Goal: Information Seeking & Learning: Learn about a topic

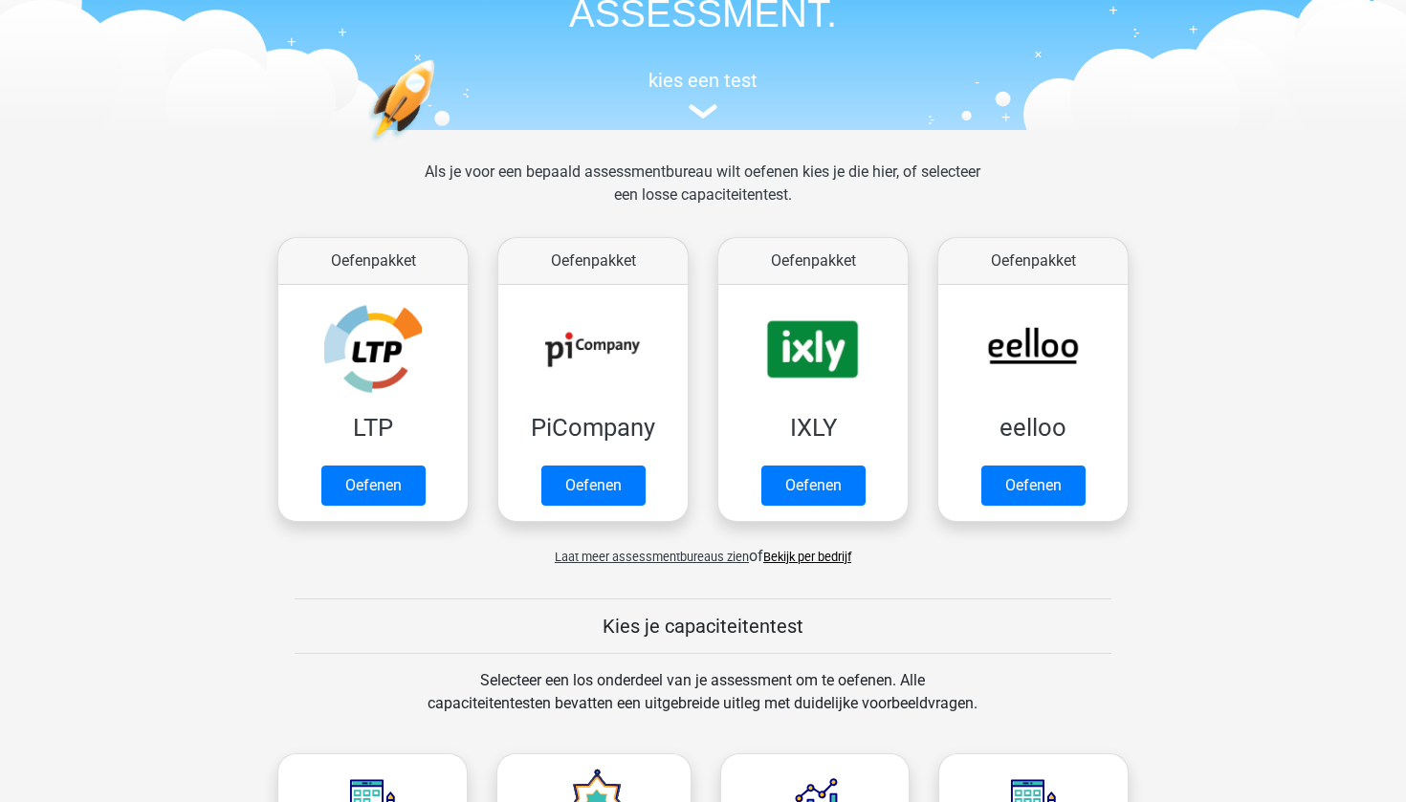
scroll to position [147, 0]
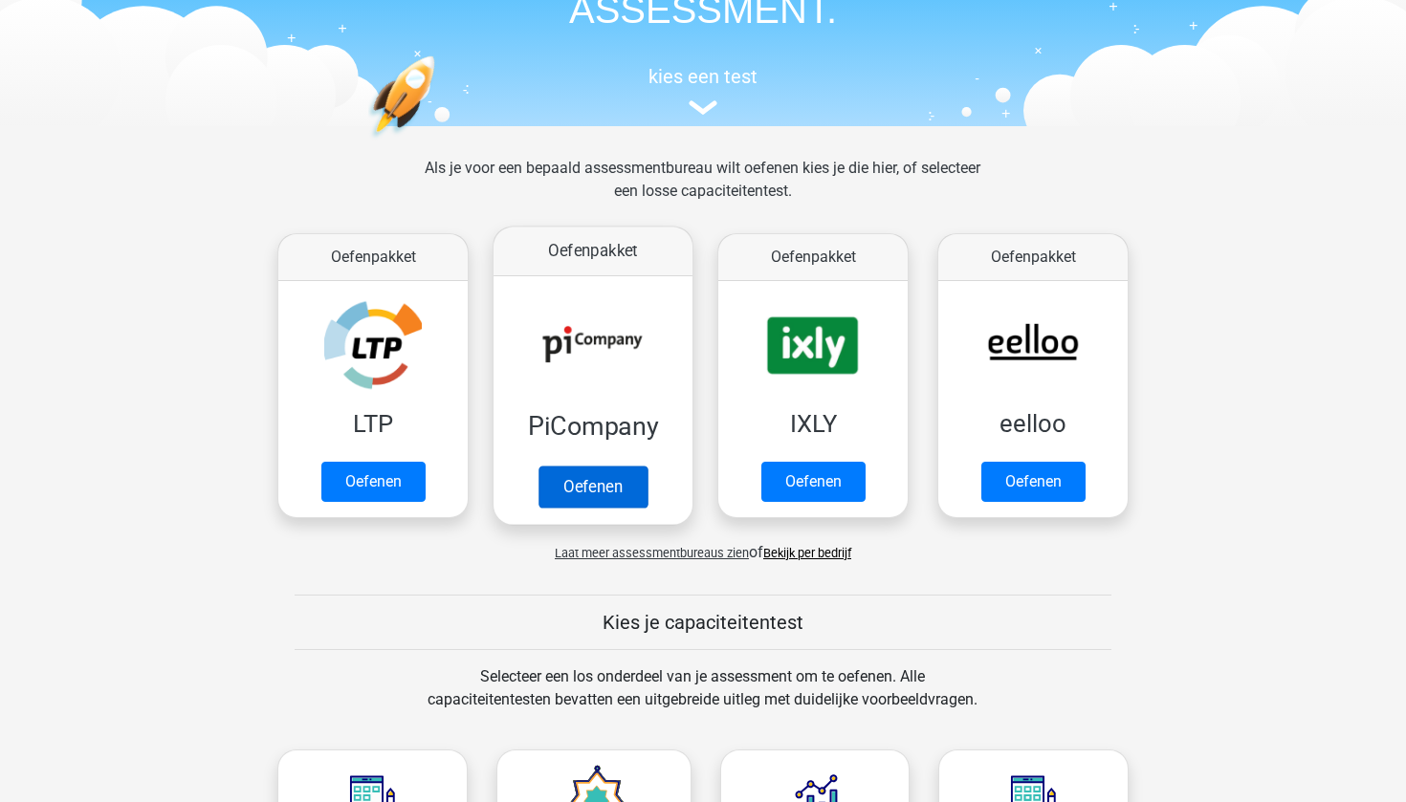
click at [612, 496] on link "Oefenen" at bounding box center [592, 487] width 109 height 42
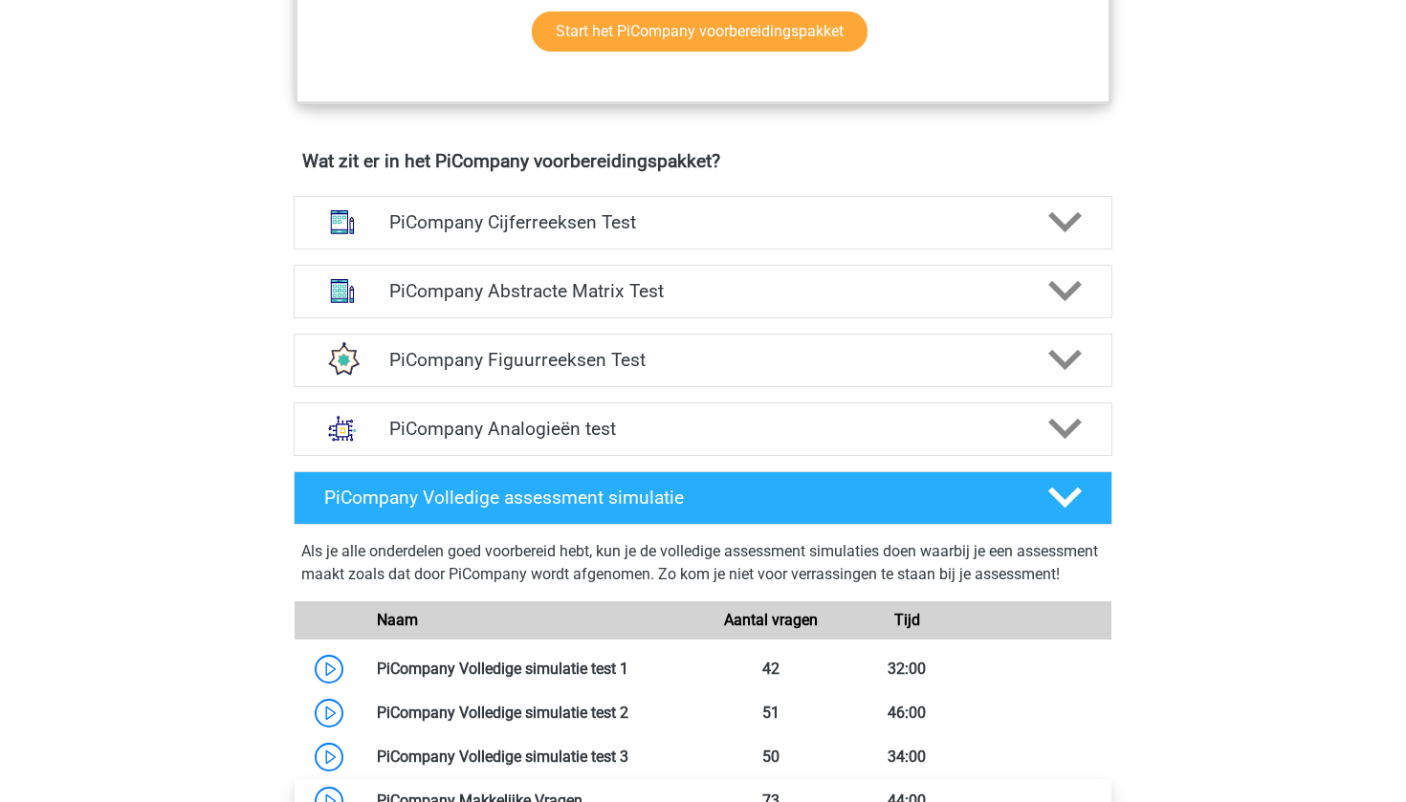
scroll to position [1104, 0]
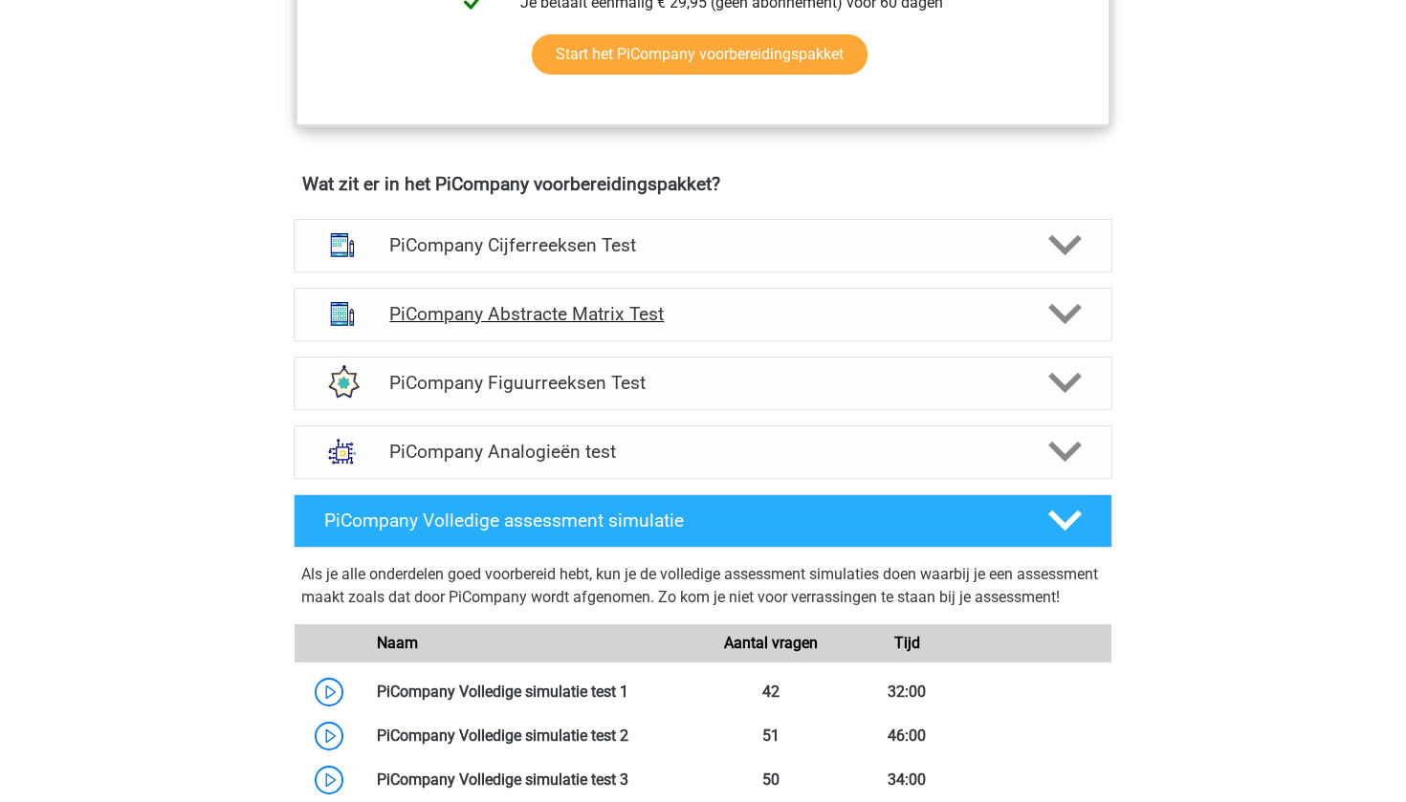
click at [751, 341] on div "PiCompany Abstracte Matrix Test" at bounding box center [703, 315] width 819 height 54
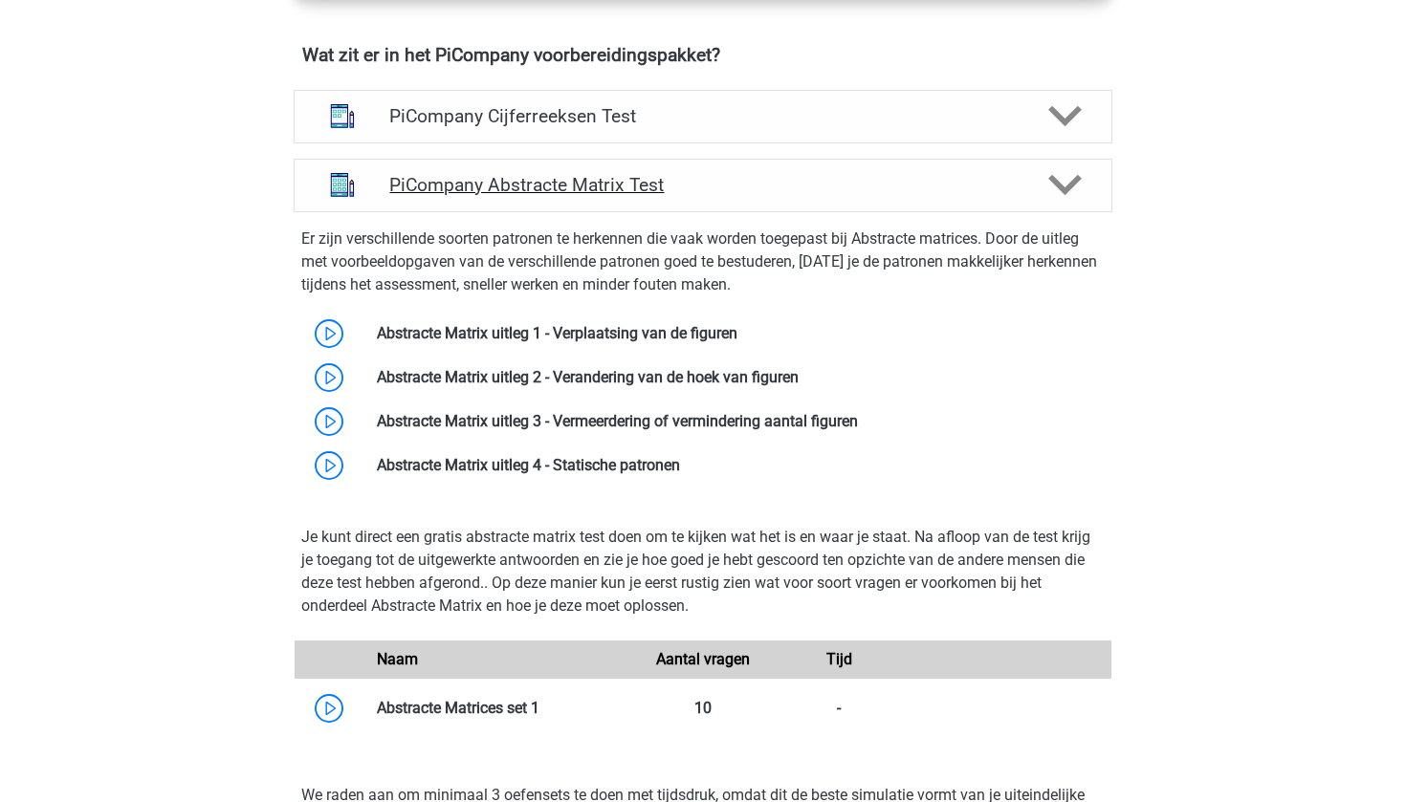
scroll to position [1237, 0]
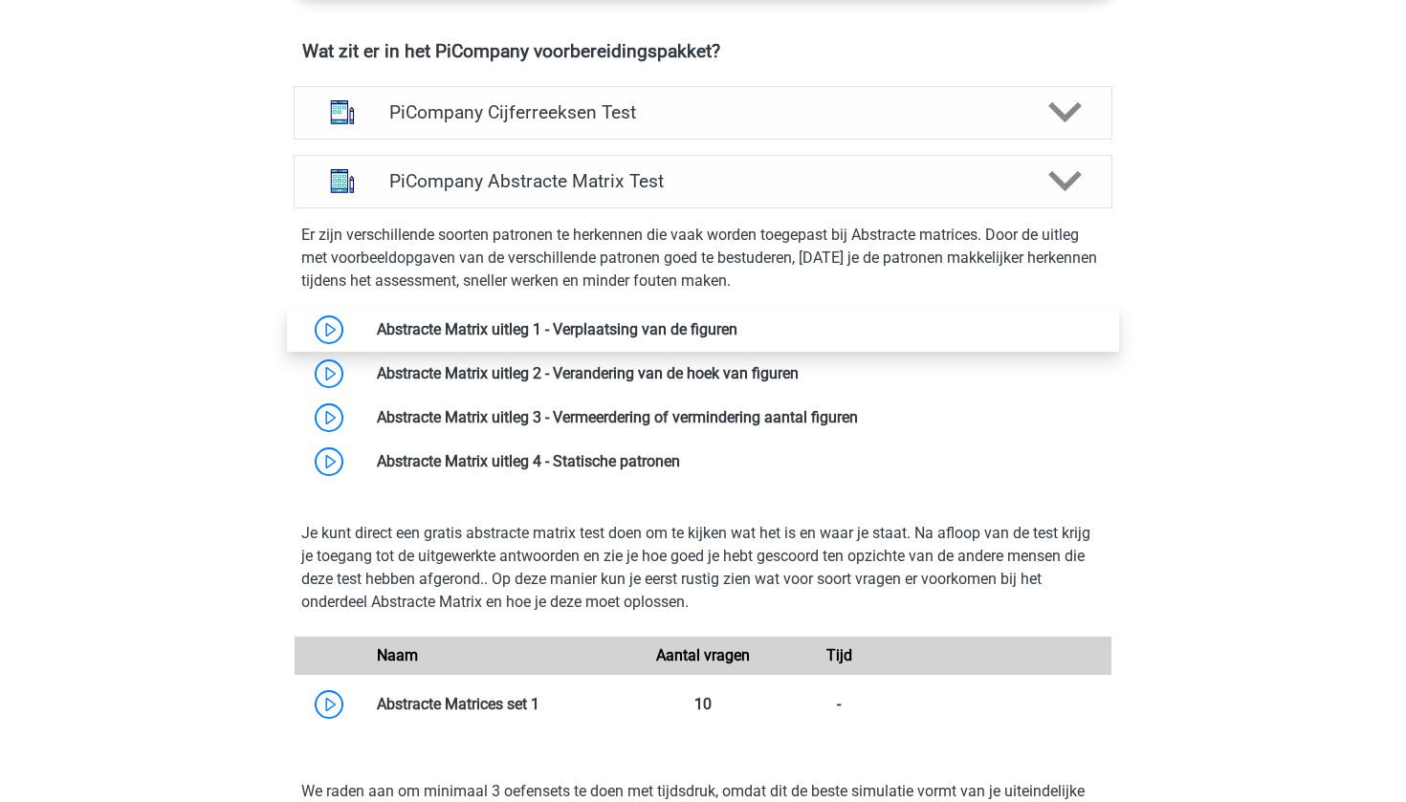
click at [737, 339] on link at bounding box center [737, 329] width 0 height 18
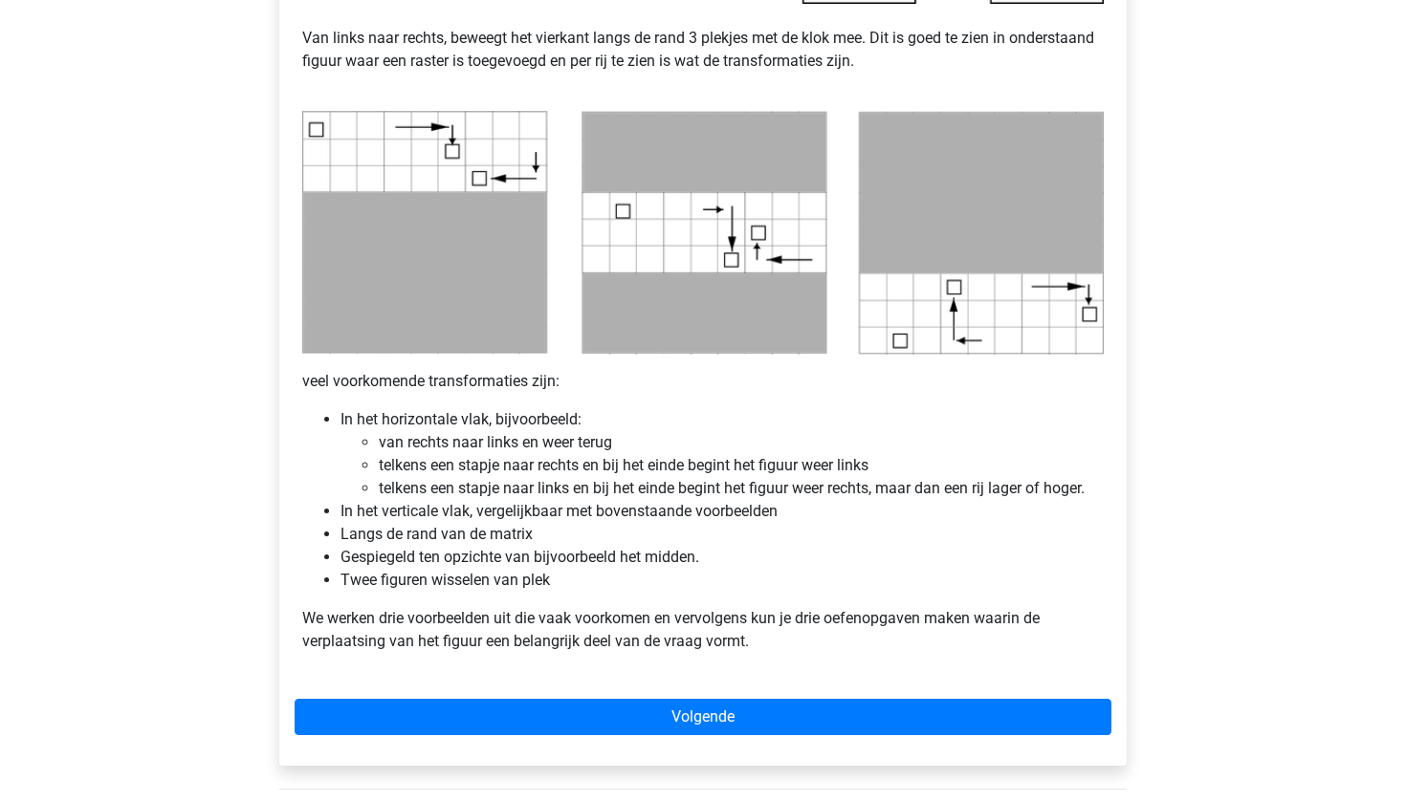
scroll to position [889, 0]
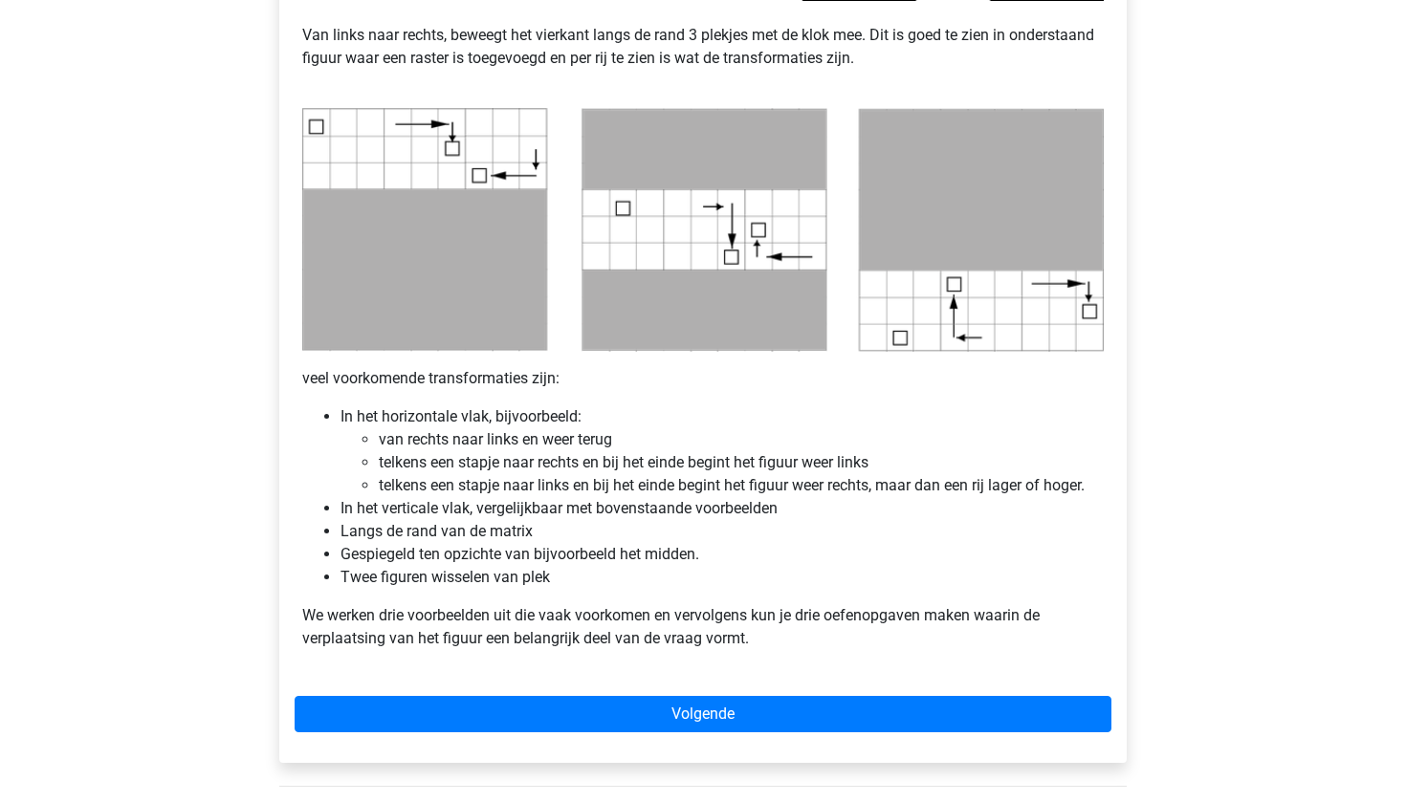
click at [734, 734] on div "Abstracte Matrix uitleg - Verplaatsing van de figuren Veel van de vragen zullen…" at bounding box center [702, 123] width 847 height 1277
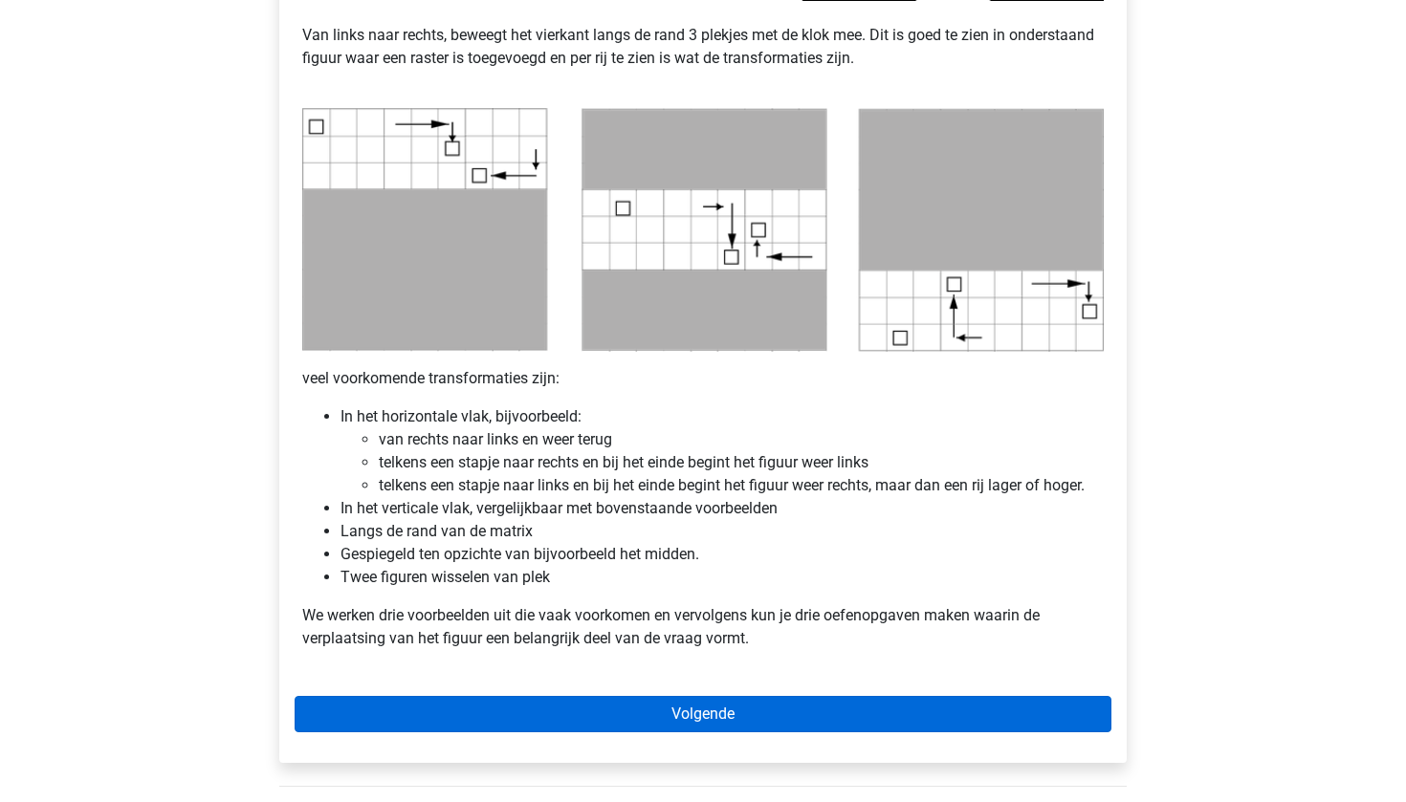
click at [734, 725] on link "Volgende" at bounding box center [703, 714] width 817 height 36
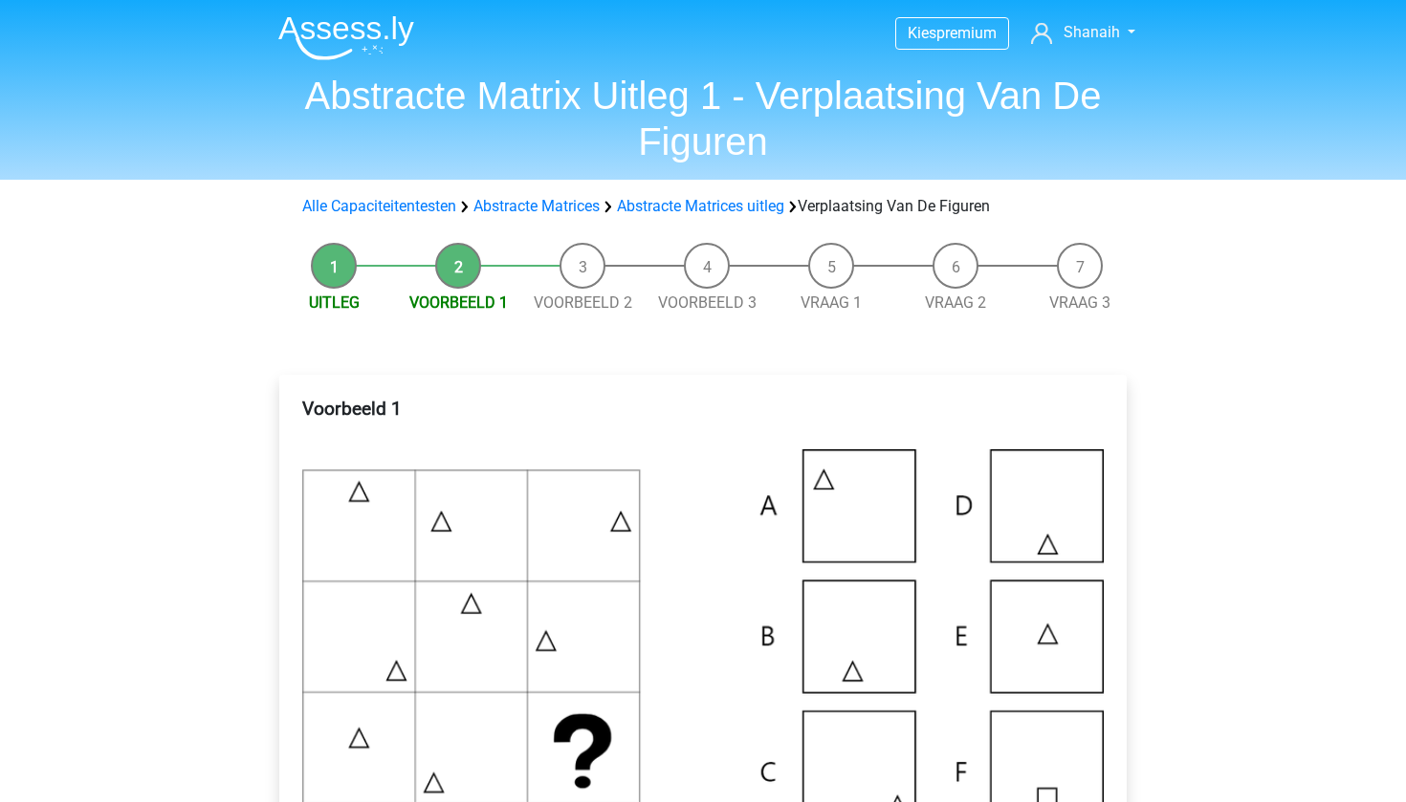
click at [454, 291] on li "Voorbeeld 1" at bounding box center [458, 279] width 124 height 72
click at [454, 294] on link "Voorbeeld 1" at bounding box center [458, 303] width 99 height 18
click at [344, 303] on link "Uitleg" at bounding box center [334, 303] width 51 height 18
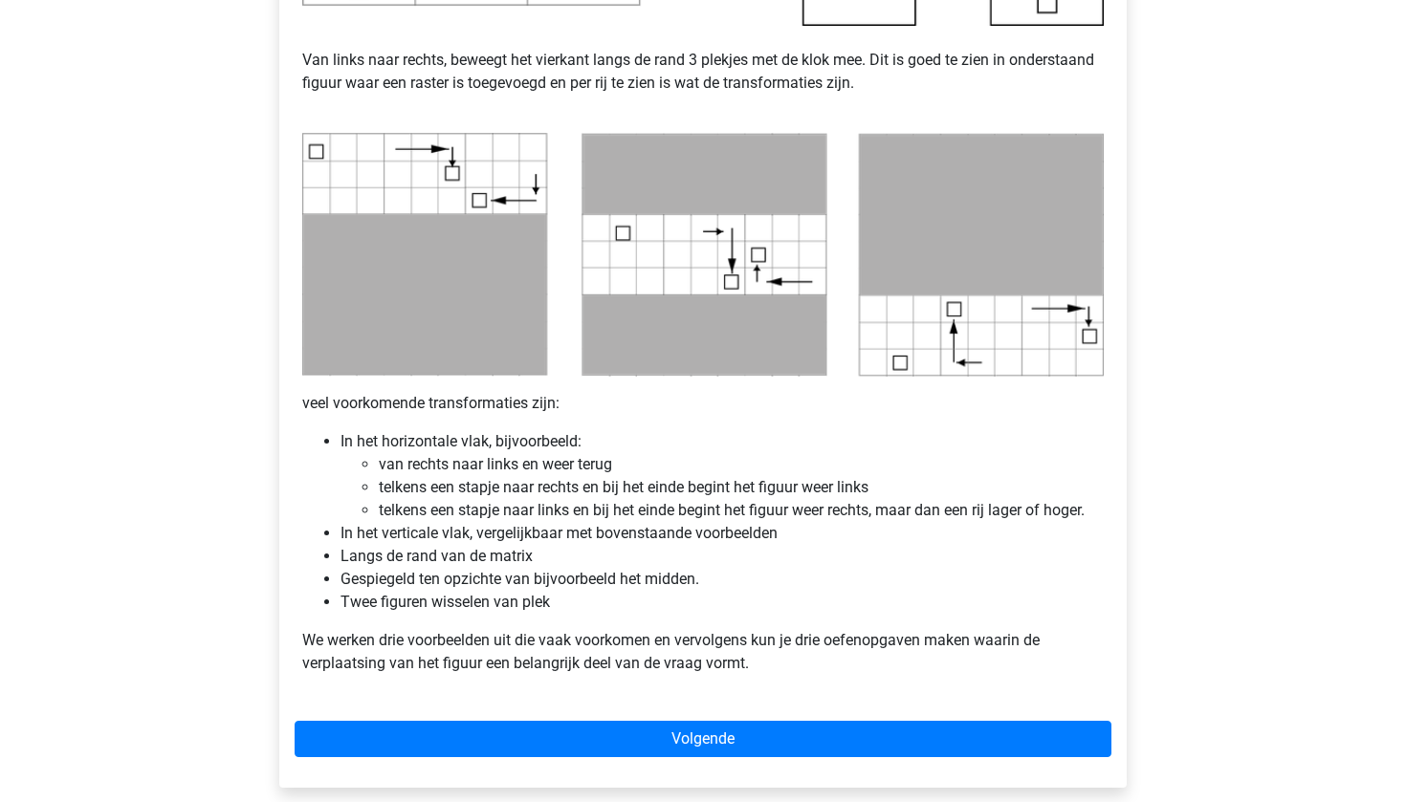
scroll to position [908, 0]
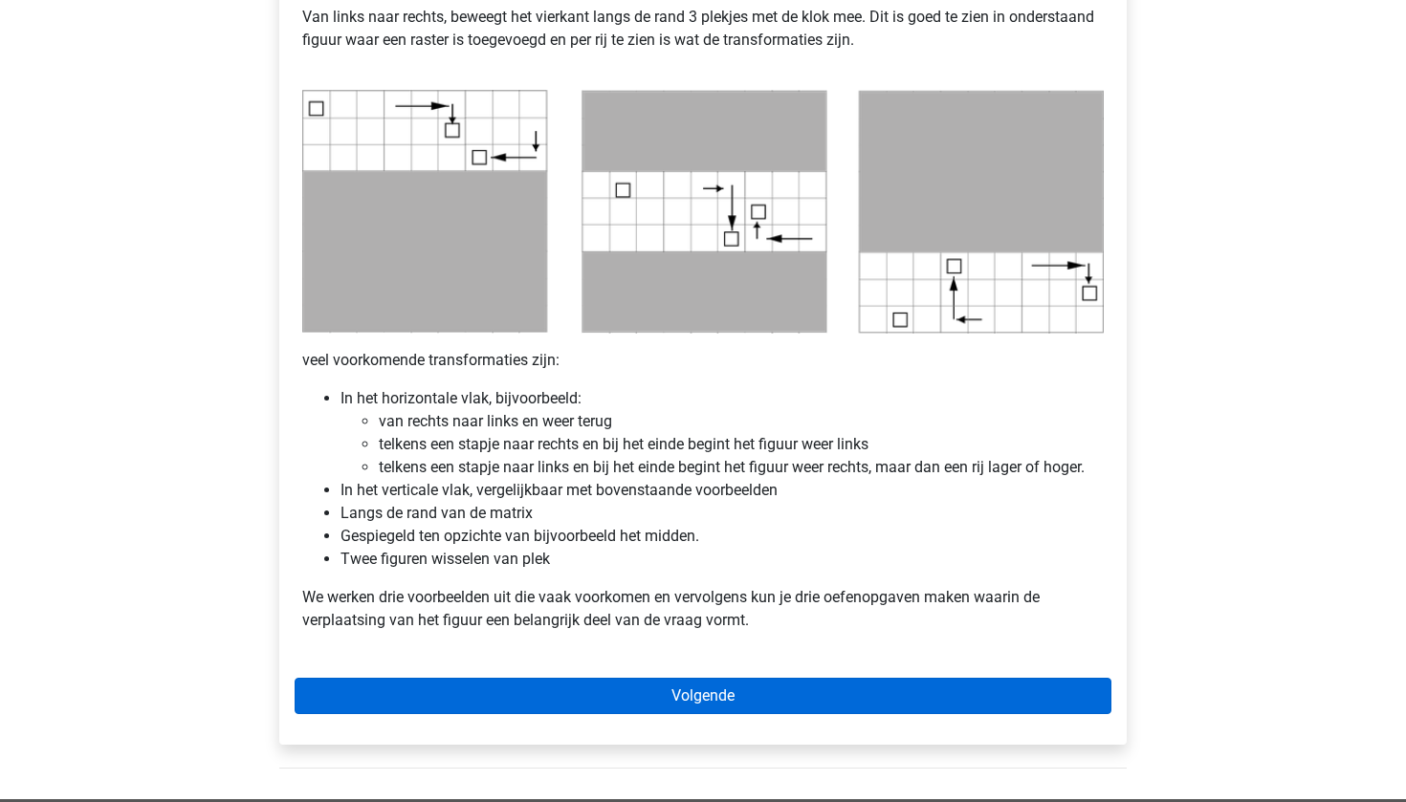
click at [524, 682] on link "Volgende" at bounding box center [703, 696] width 817 height 36
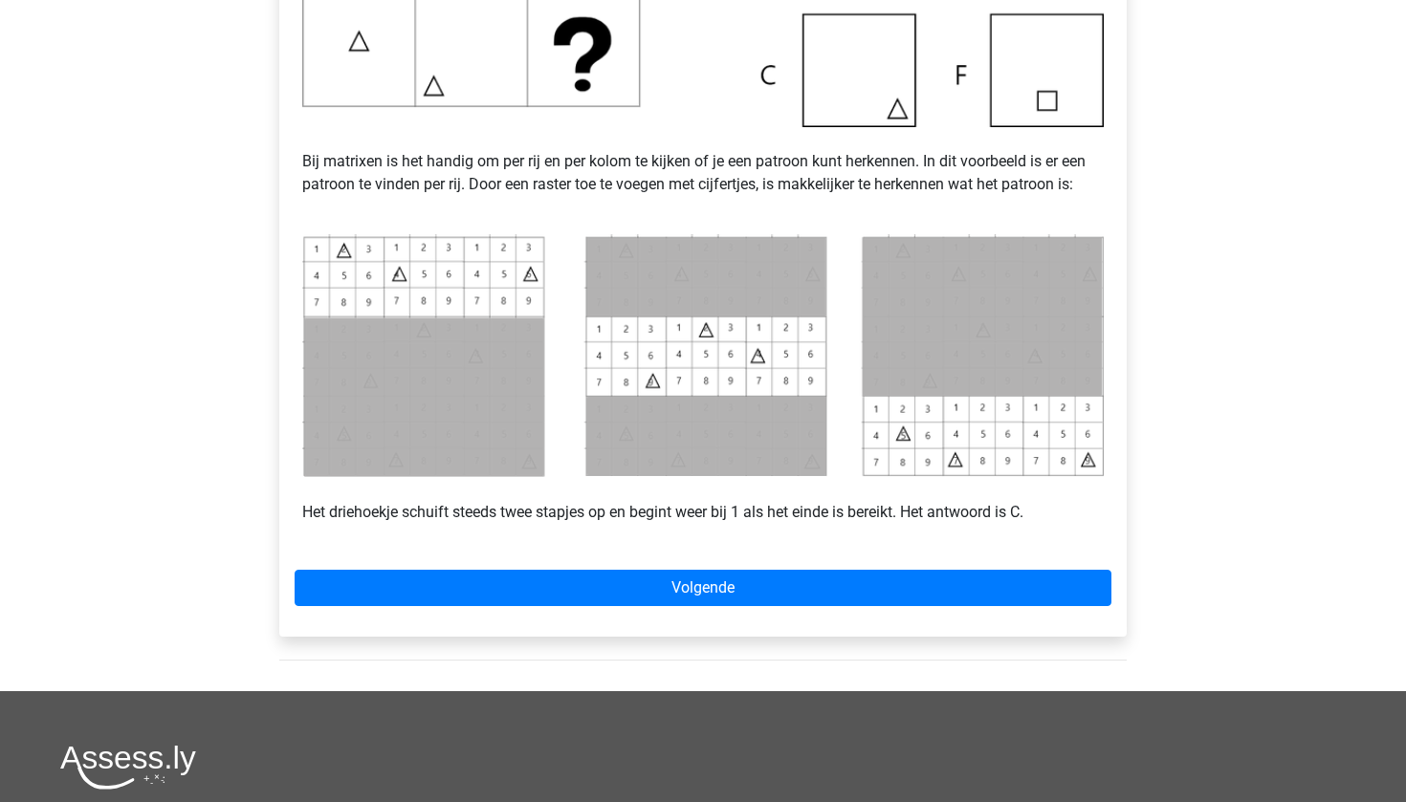
scroll to position [711, 0]
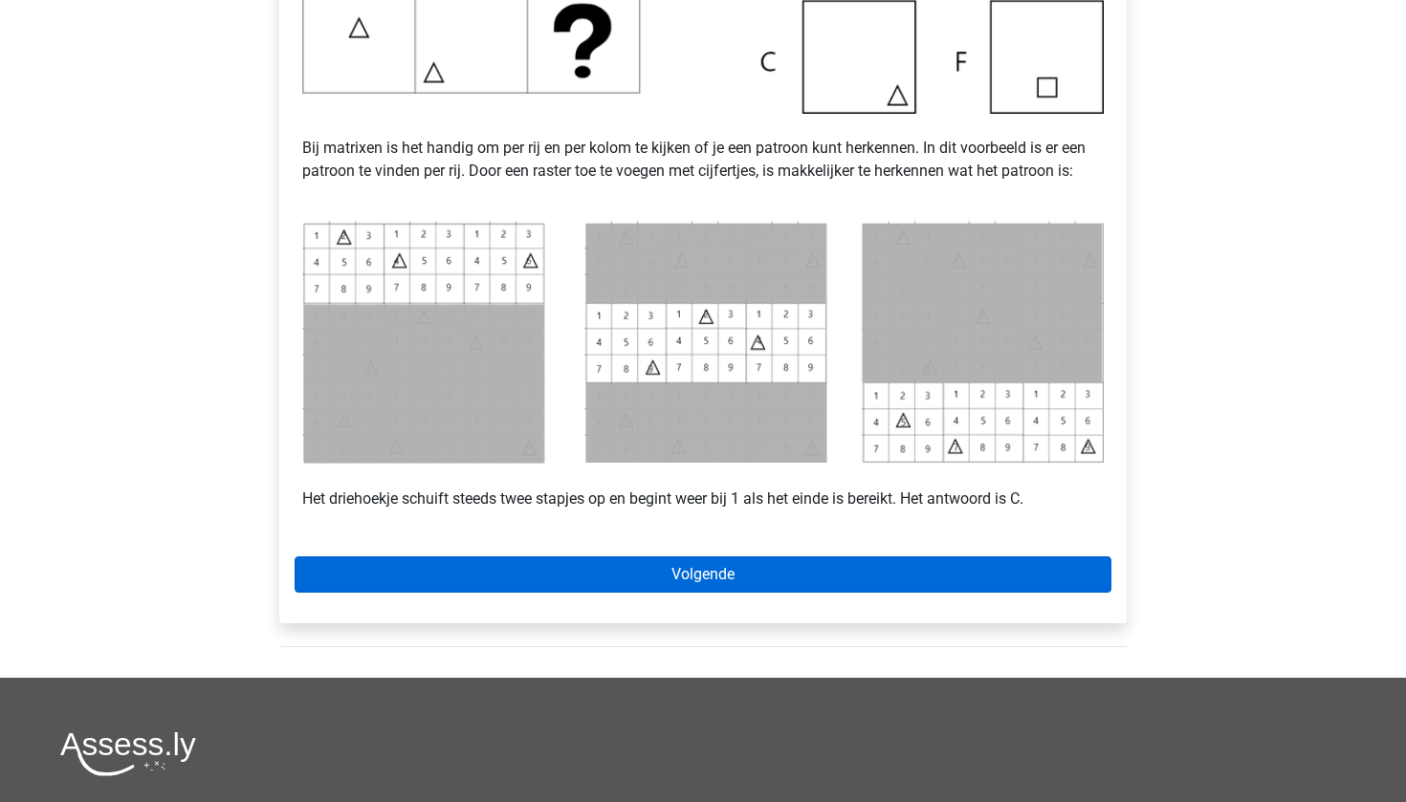
click at [437, 572] on link "Volgende" at bounding box center [703, 575] width 817 height 36
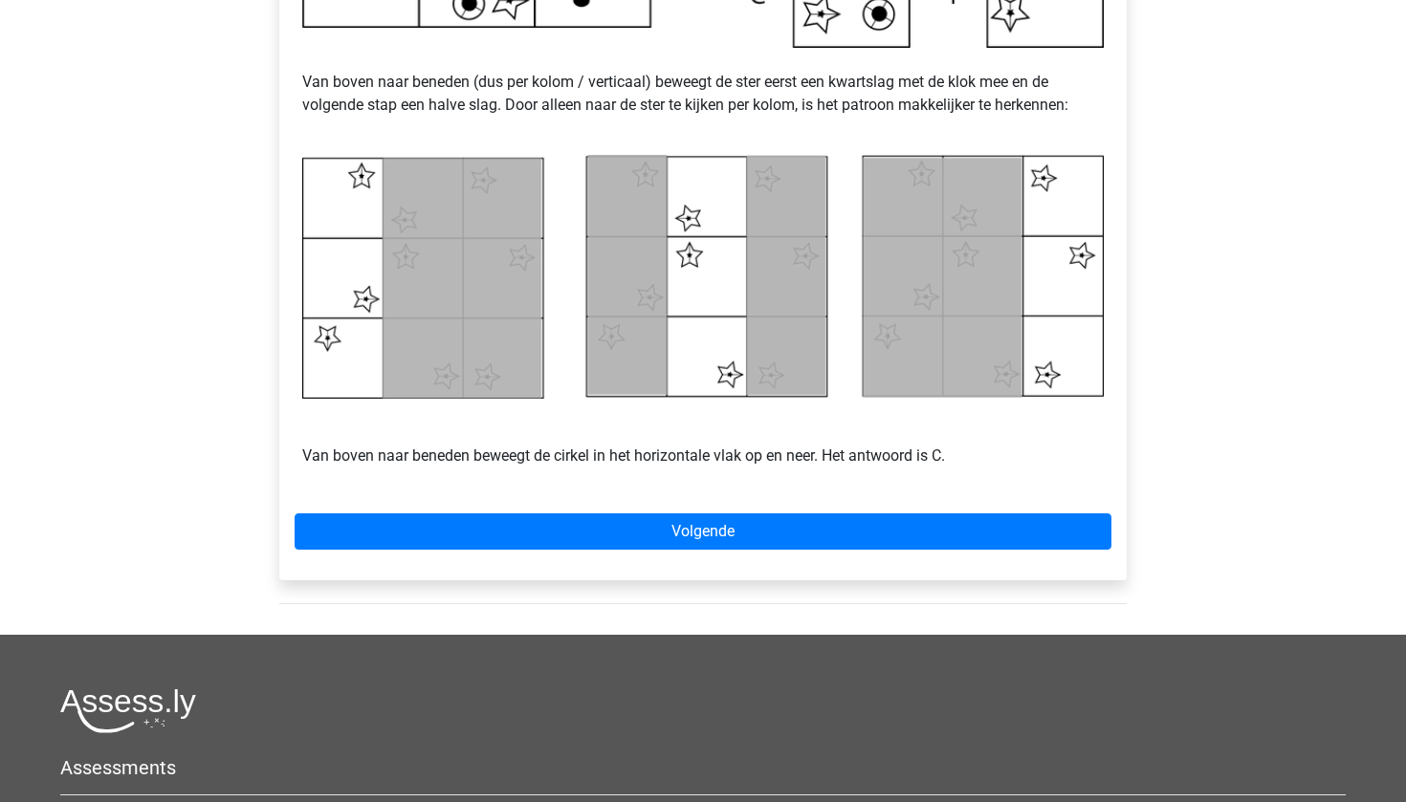
scroll to position [829, 0]
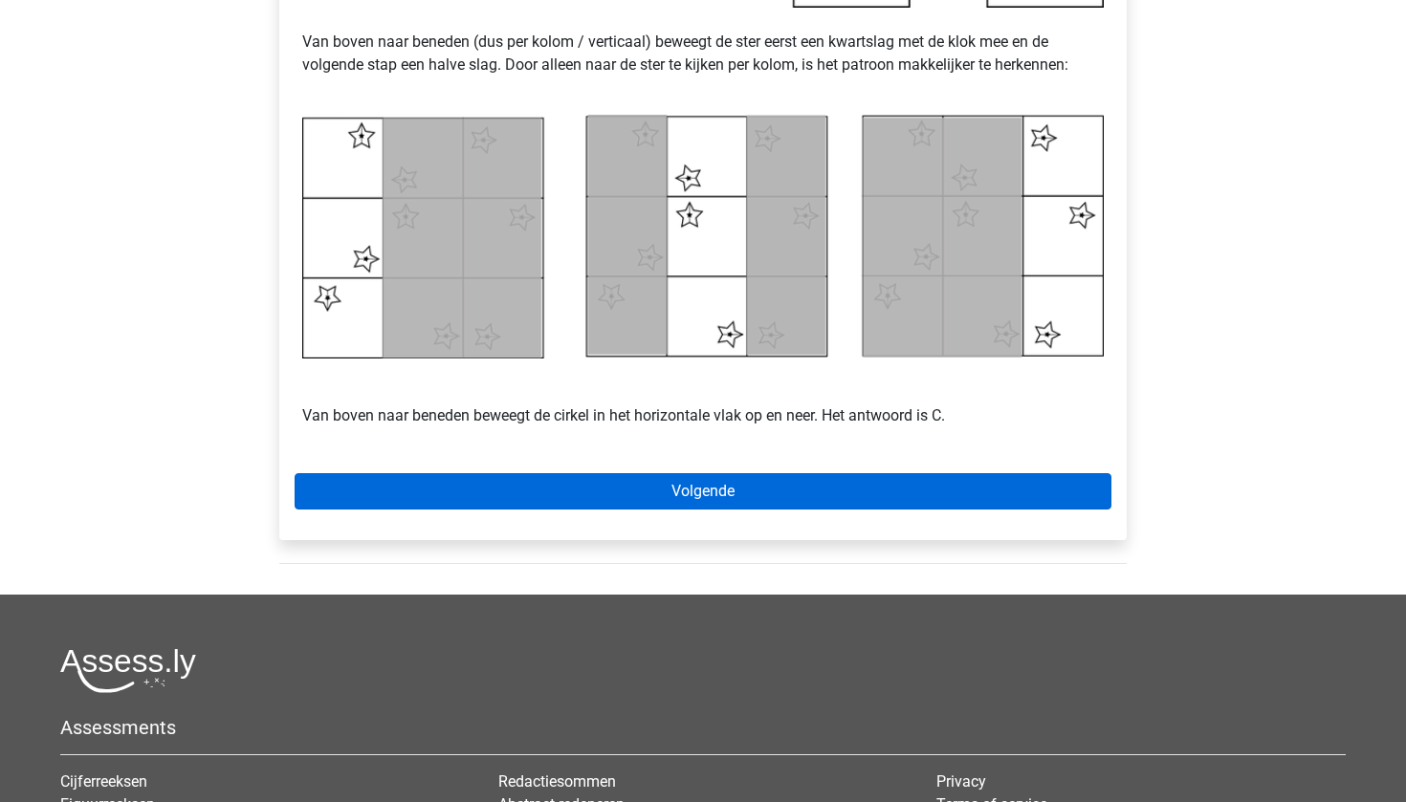
click at [604, 494] on link "Volgende" at bounding box center [703, 491] width 817 height 36
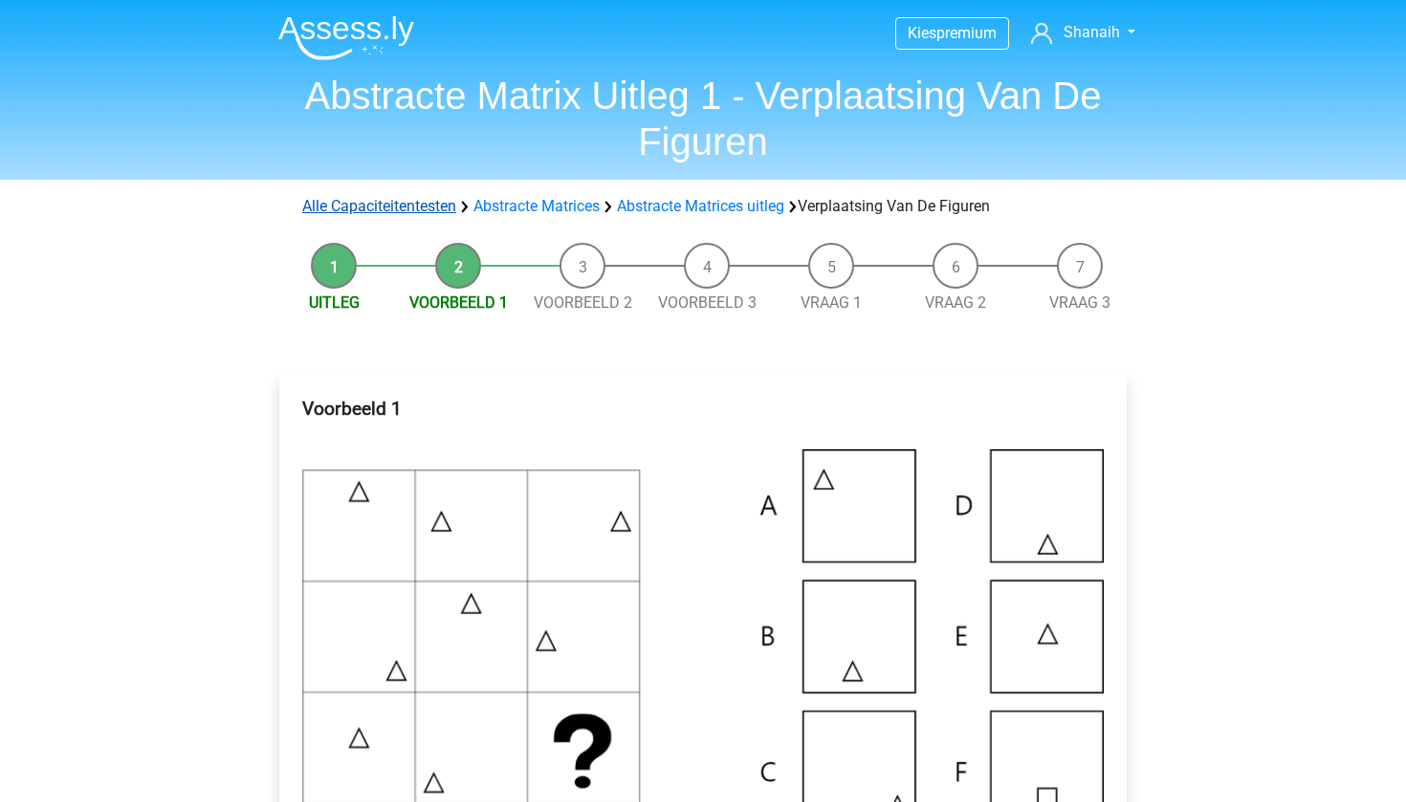
click at [439, 204] on link "Alle Capaciteitentesten" at bounding box center [379, 206] width 154 height 18
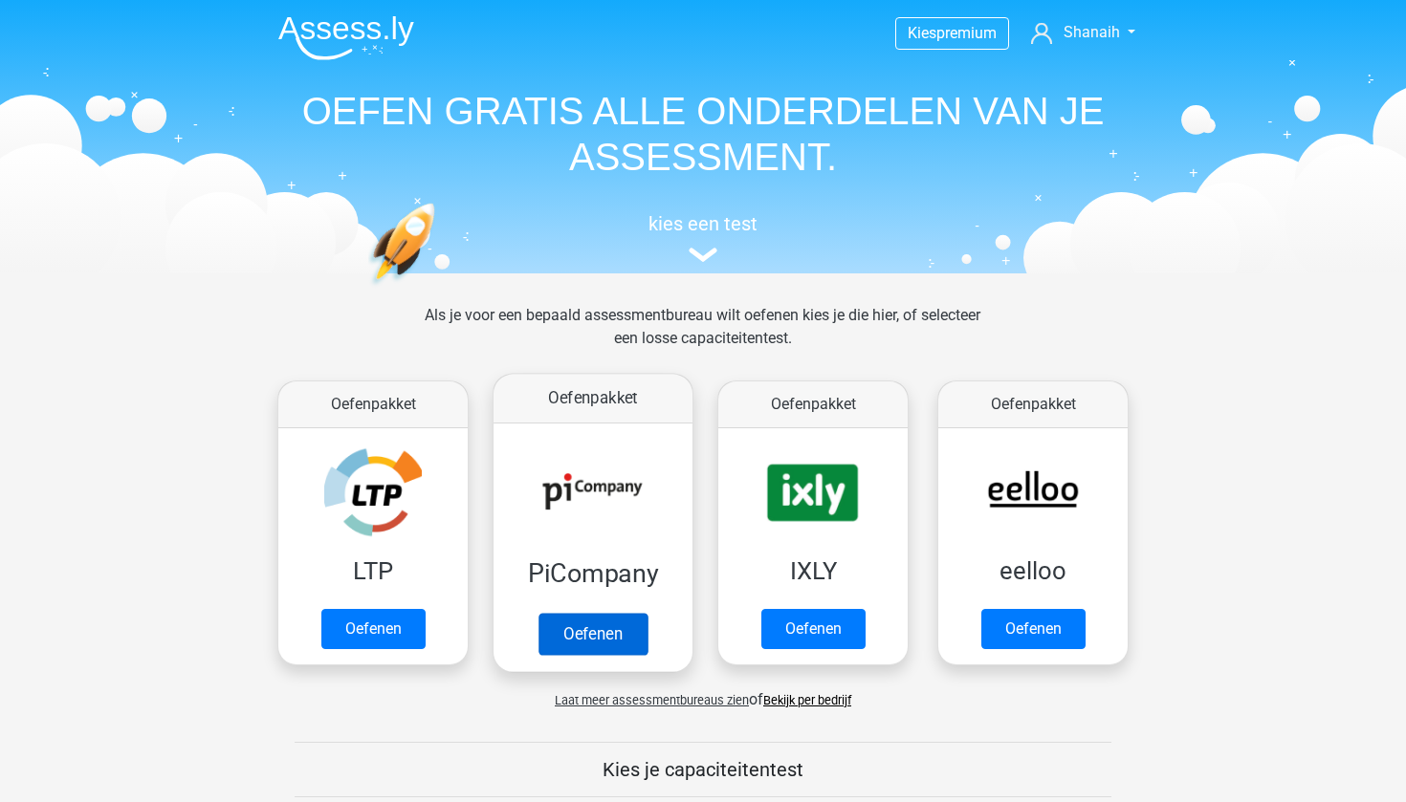
click at [558, 613] on link "Oefenen" at bounding box center [592, 634] width 109 height 42
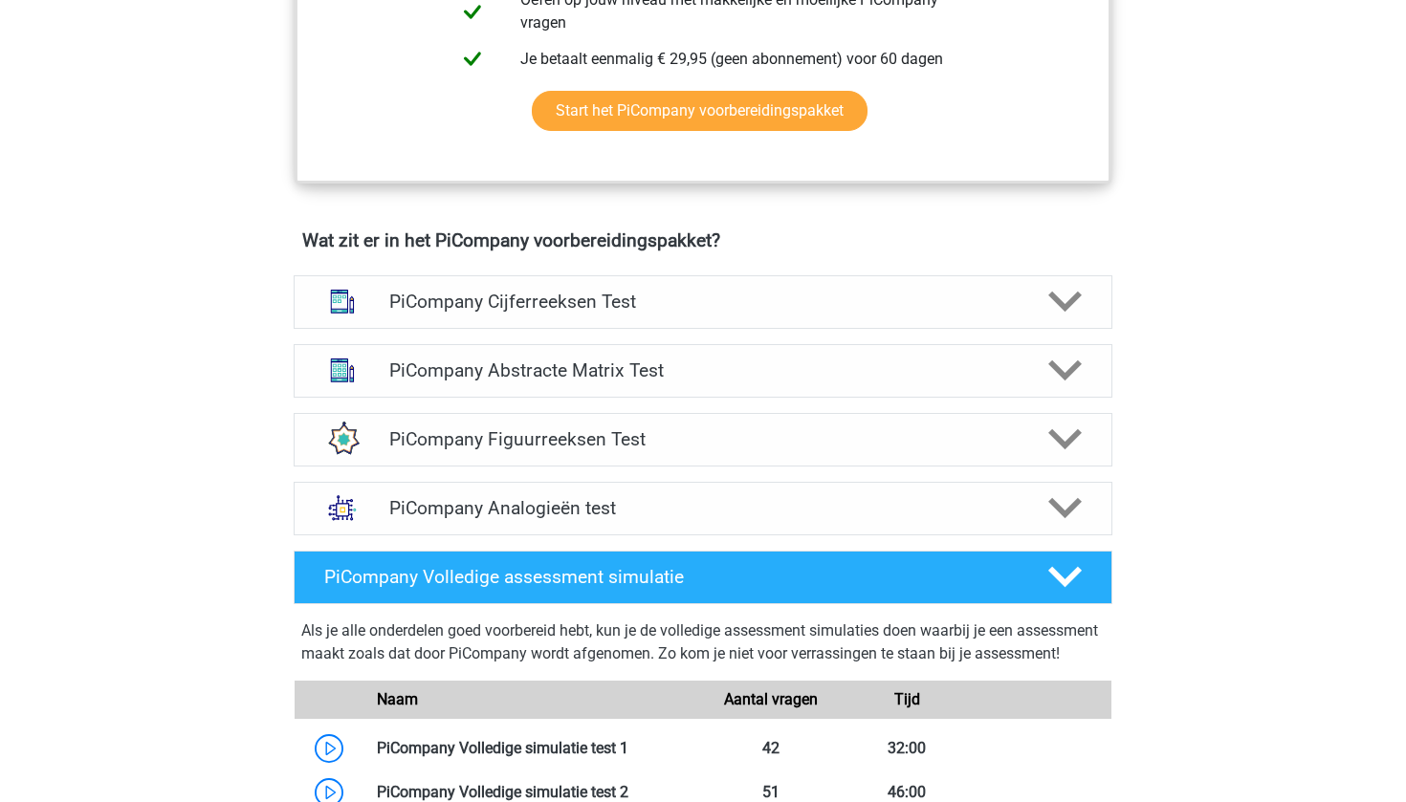
scroll to position [1048, 0]
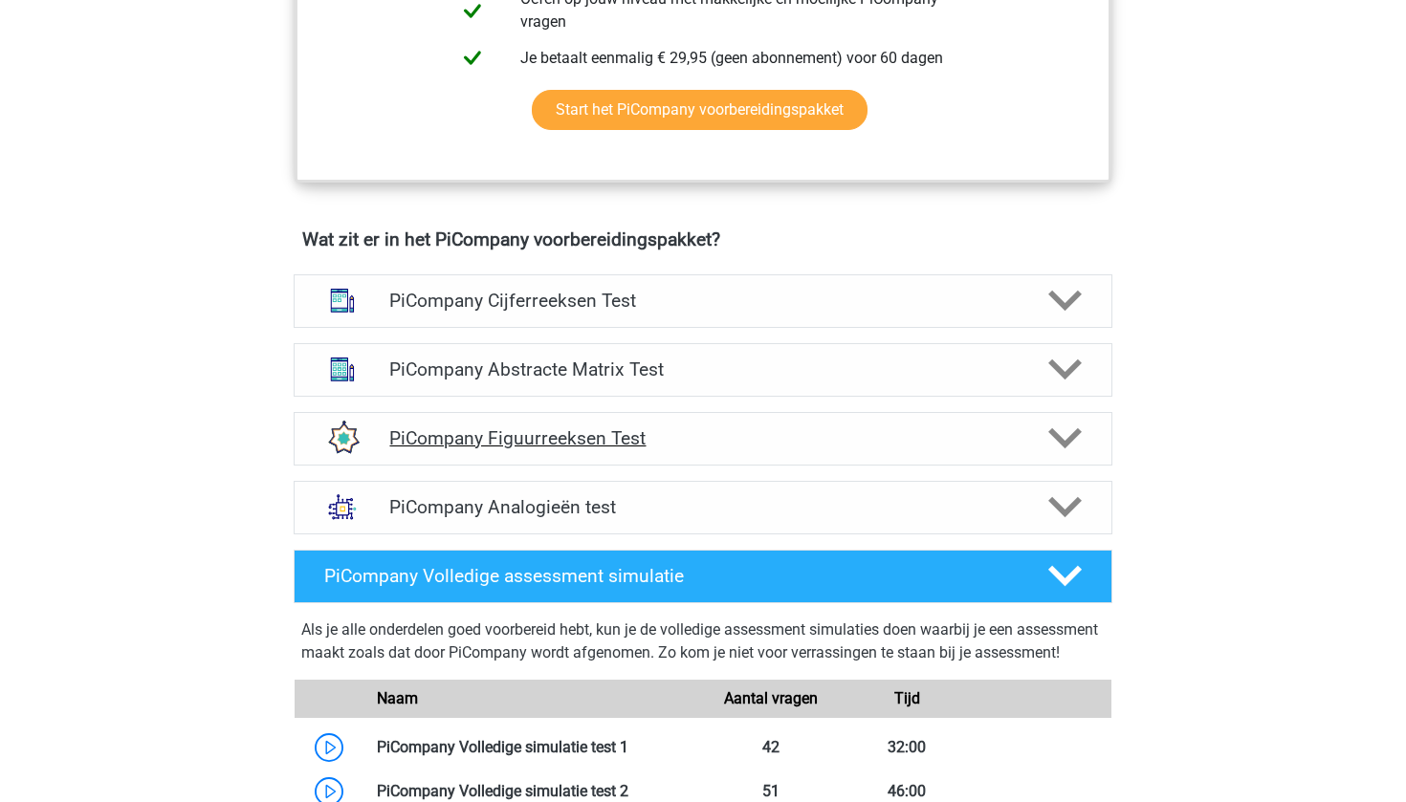
click at [590, 449] on h4 "PiCompany Figuurreeksen Test" at bounding box center [702, 438] width 626 height 22
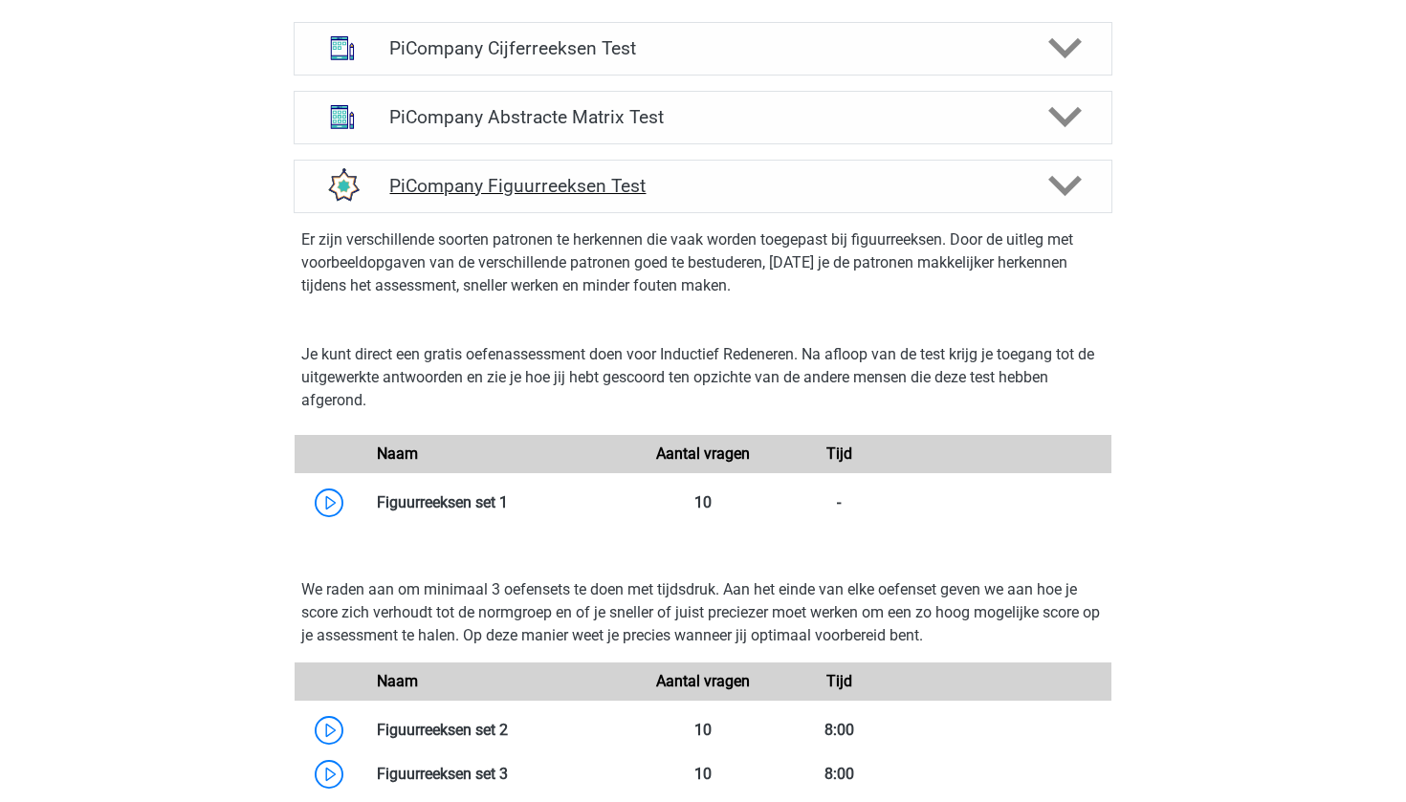
scroll to position [1302, 0]
click at [666, 127] on h4 "PiCompany Abstracte Matrix Test" at bounding box center [702, 116] width 626 height 22
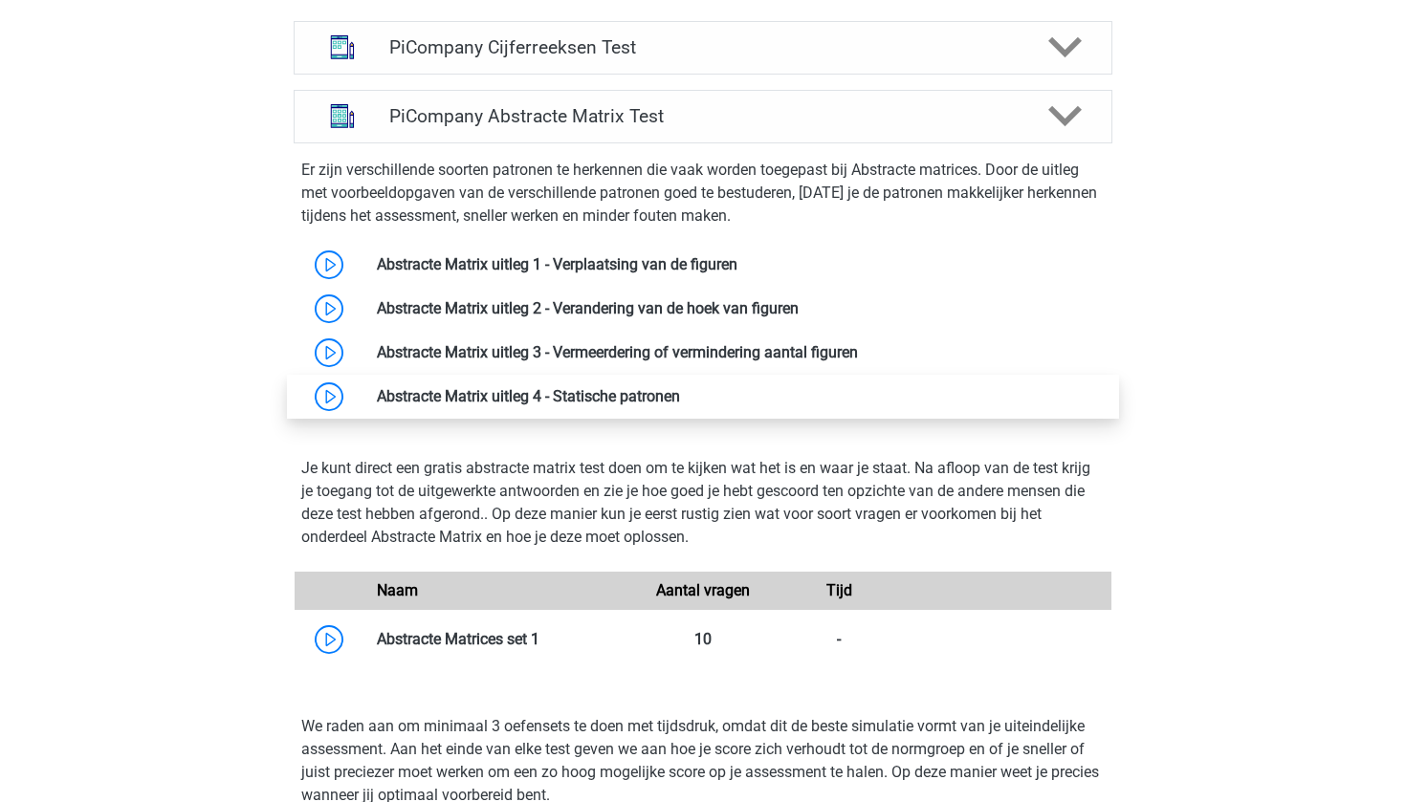
click at [680, 405] on link at bounding box center [680, 396] width 0 height 18
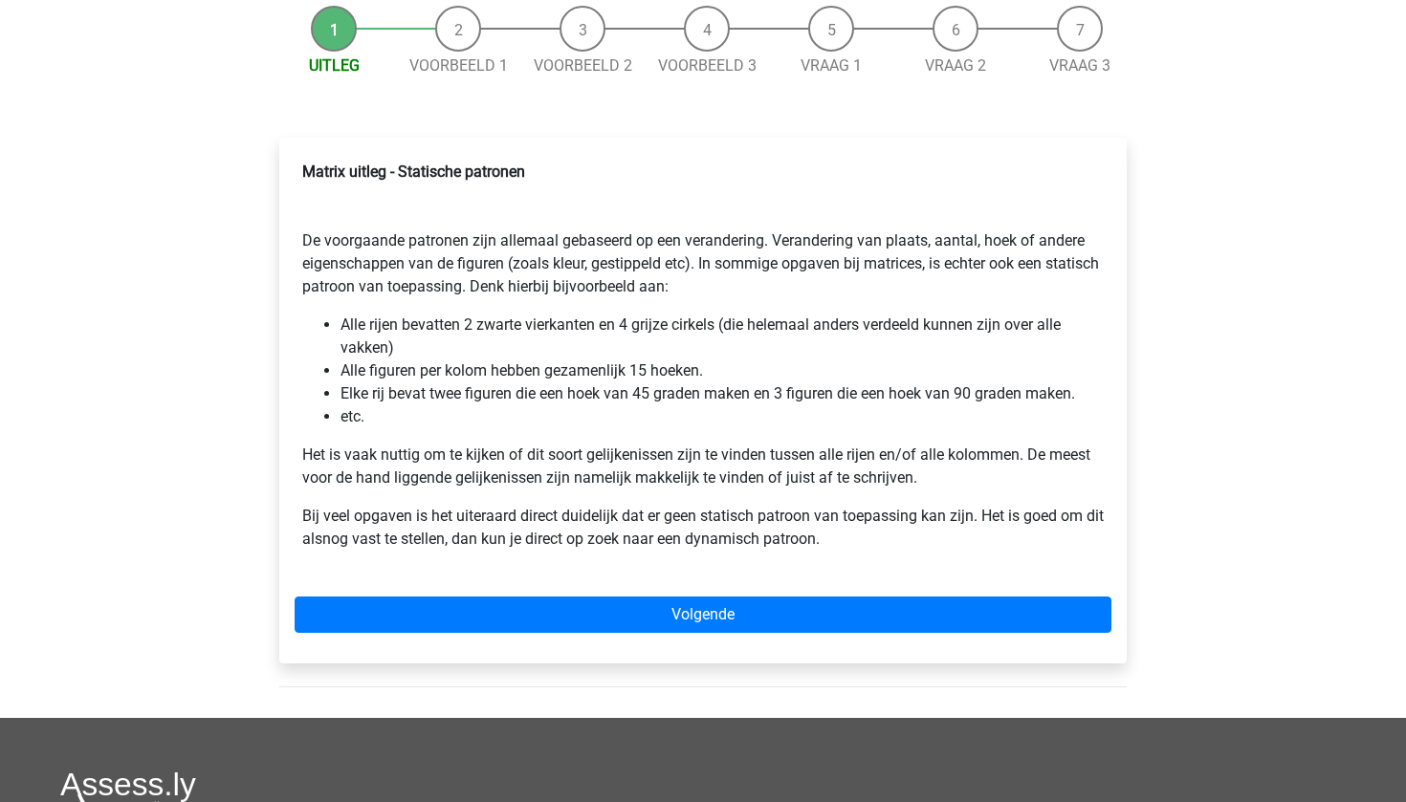
scroll to position [206, 0]
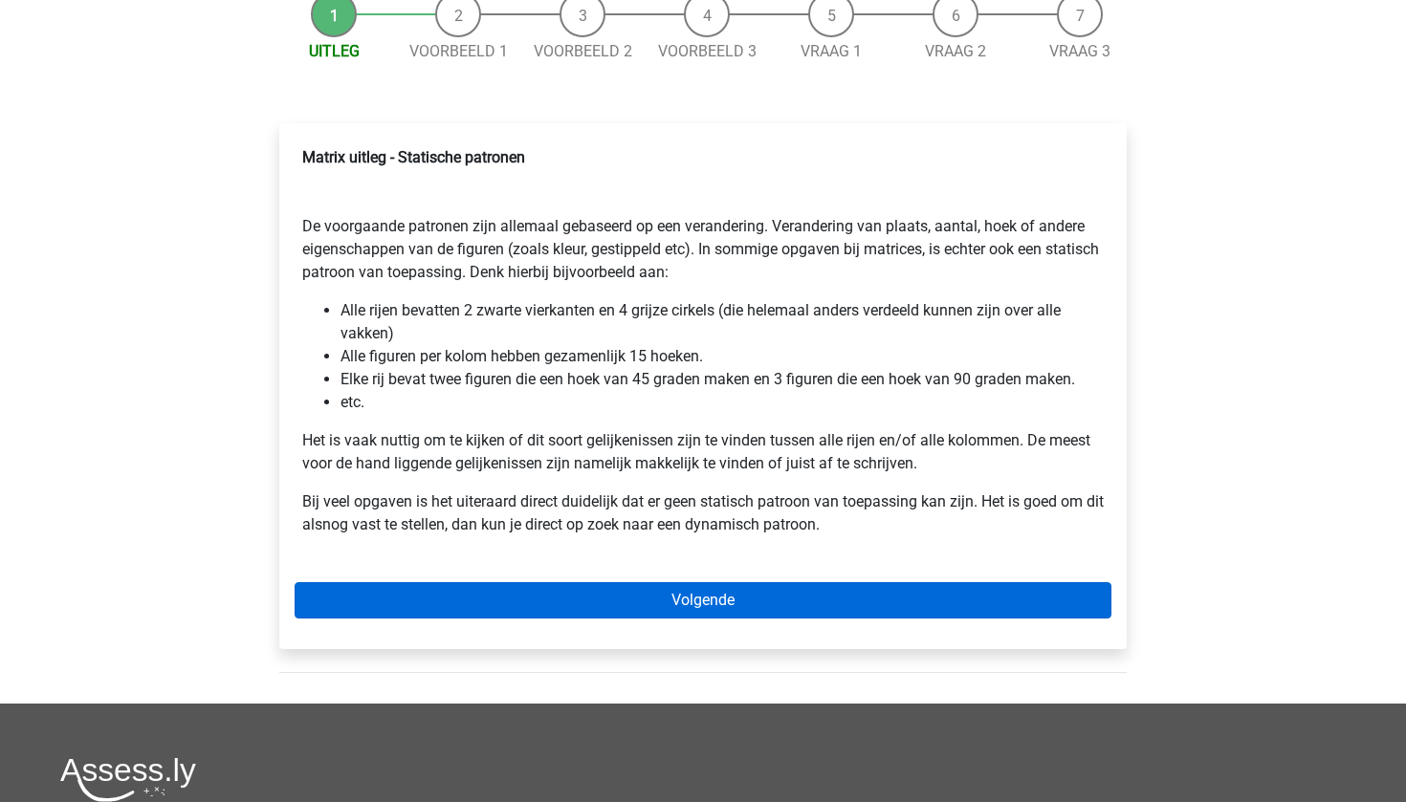
click at [533, 598] on link "Volgende" at bounding box center [703, 600] width 817 height 36
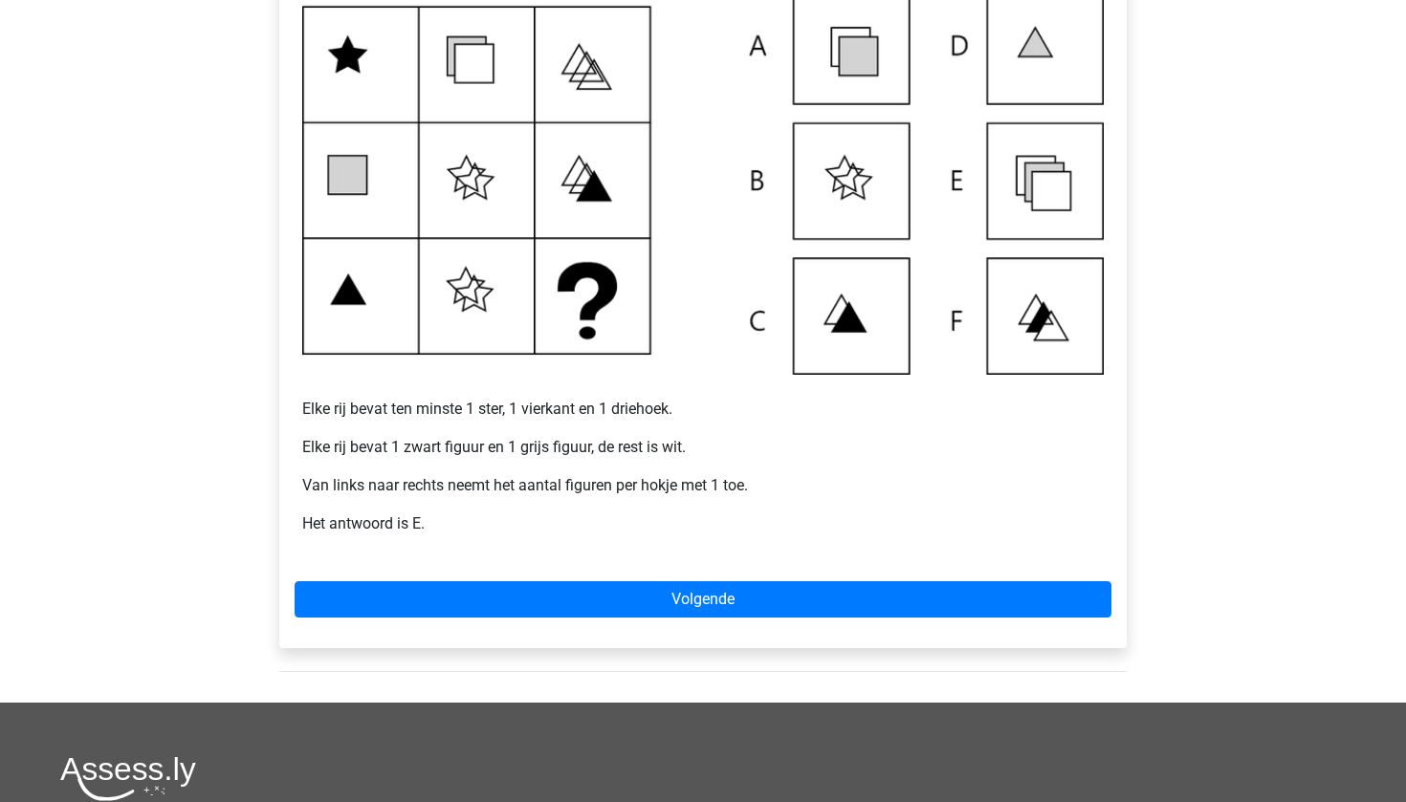
scroll to position [421, 0]
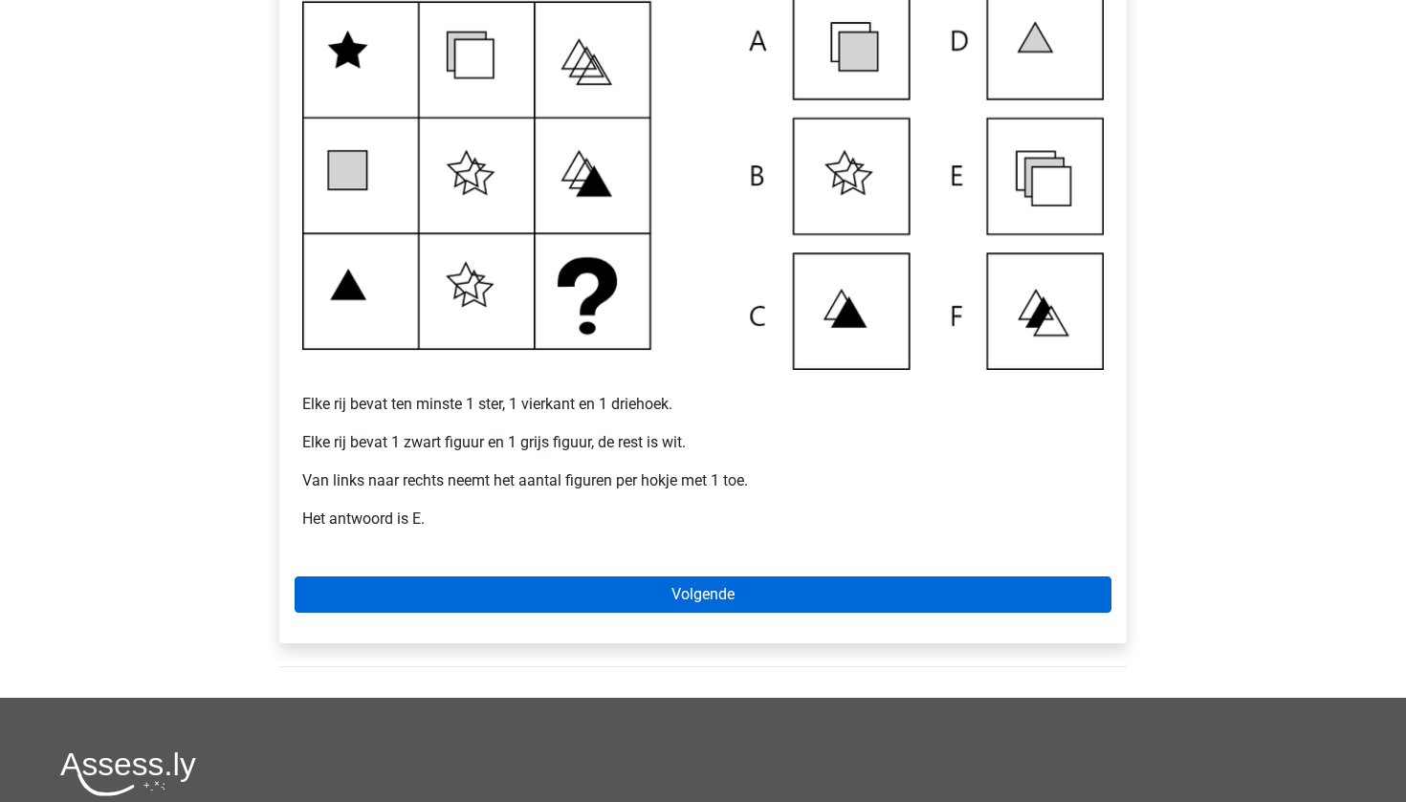
click at [533, 598] on link "Volgende" at bounding box center [703, 595] width 817 height 36
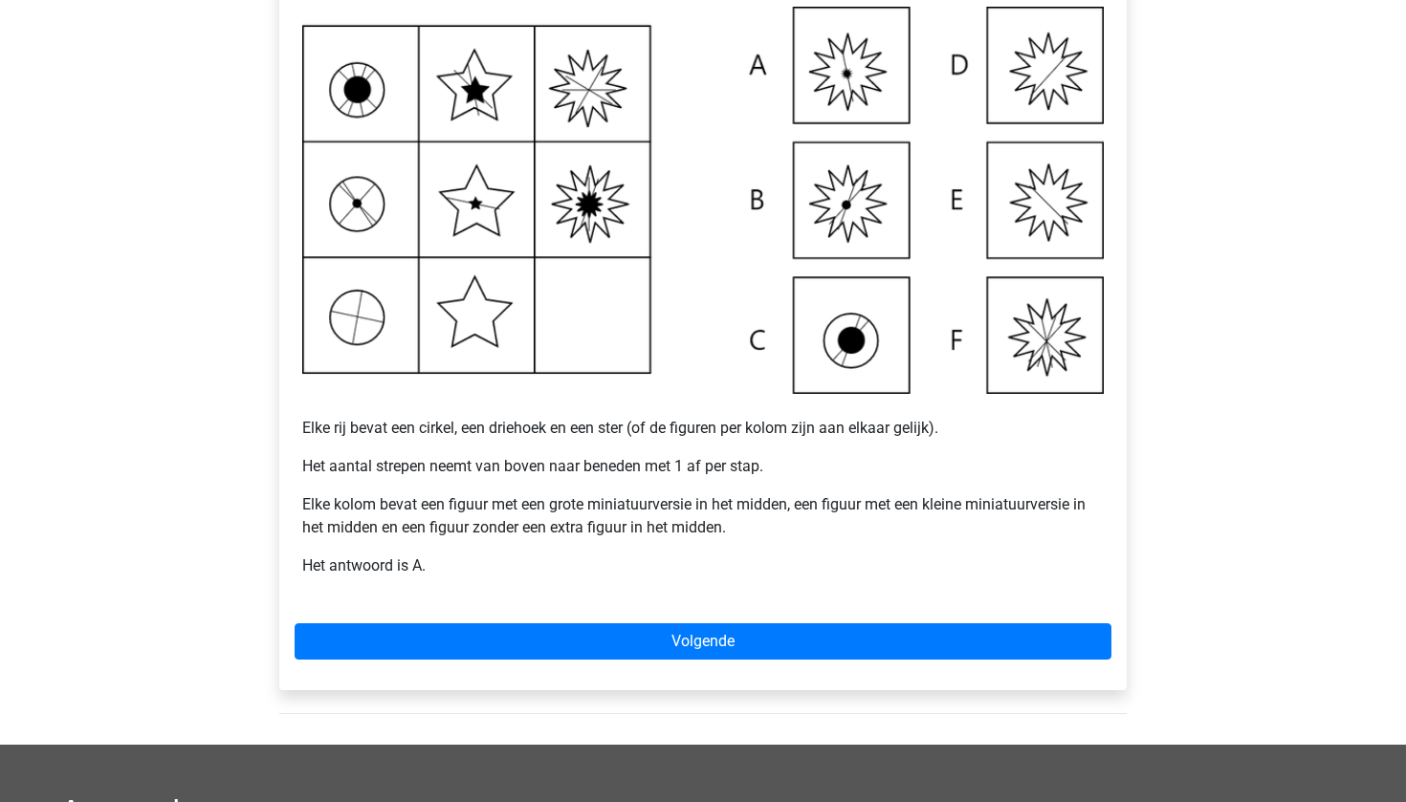
scroll to position [398, 0]
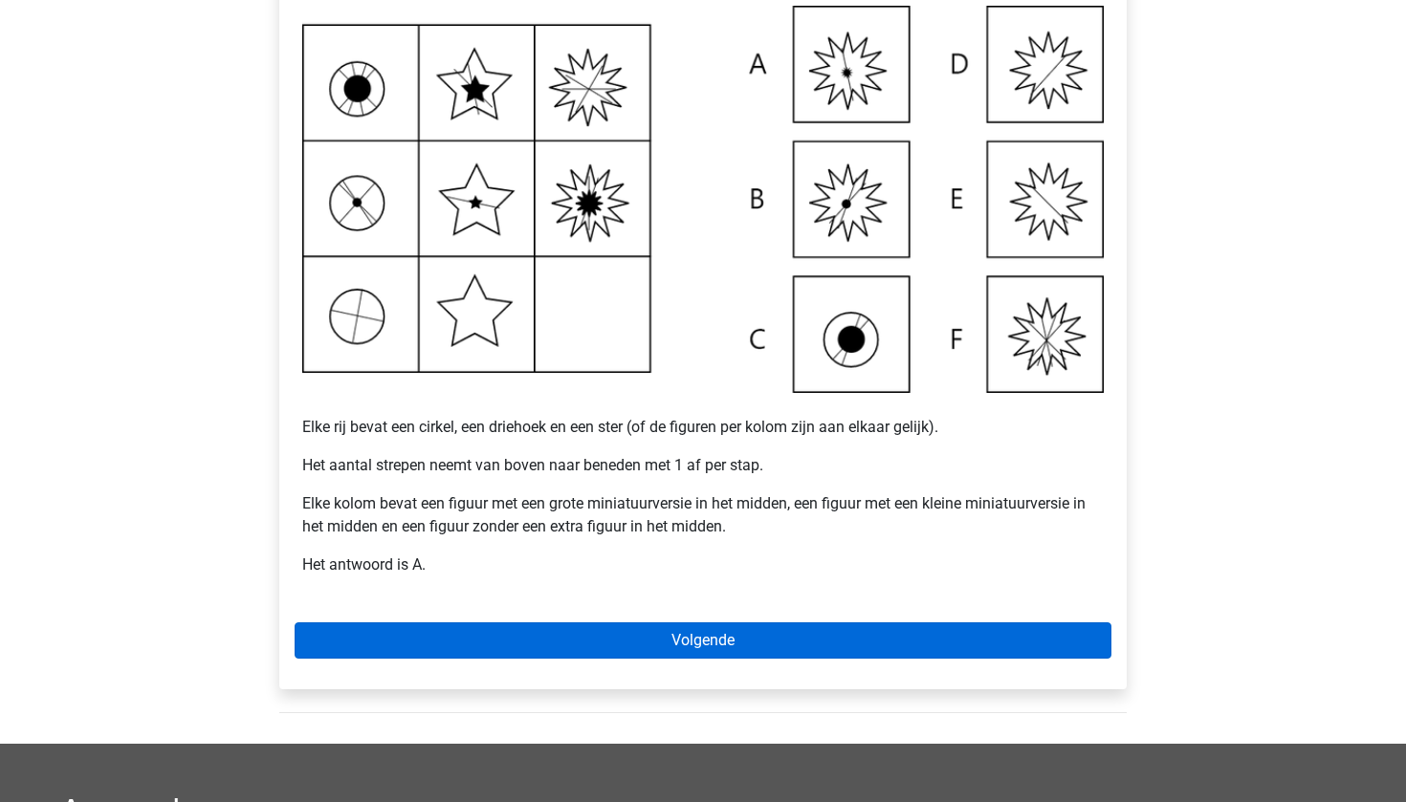
click at [519, 643] on link "Volgende" at bounding box center [703, 641] width 817 height 36
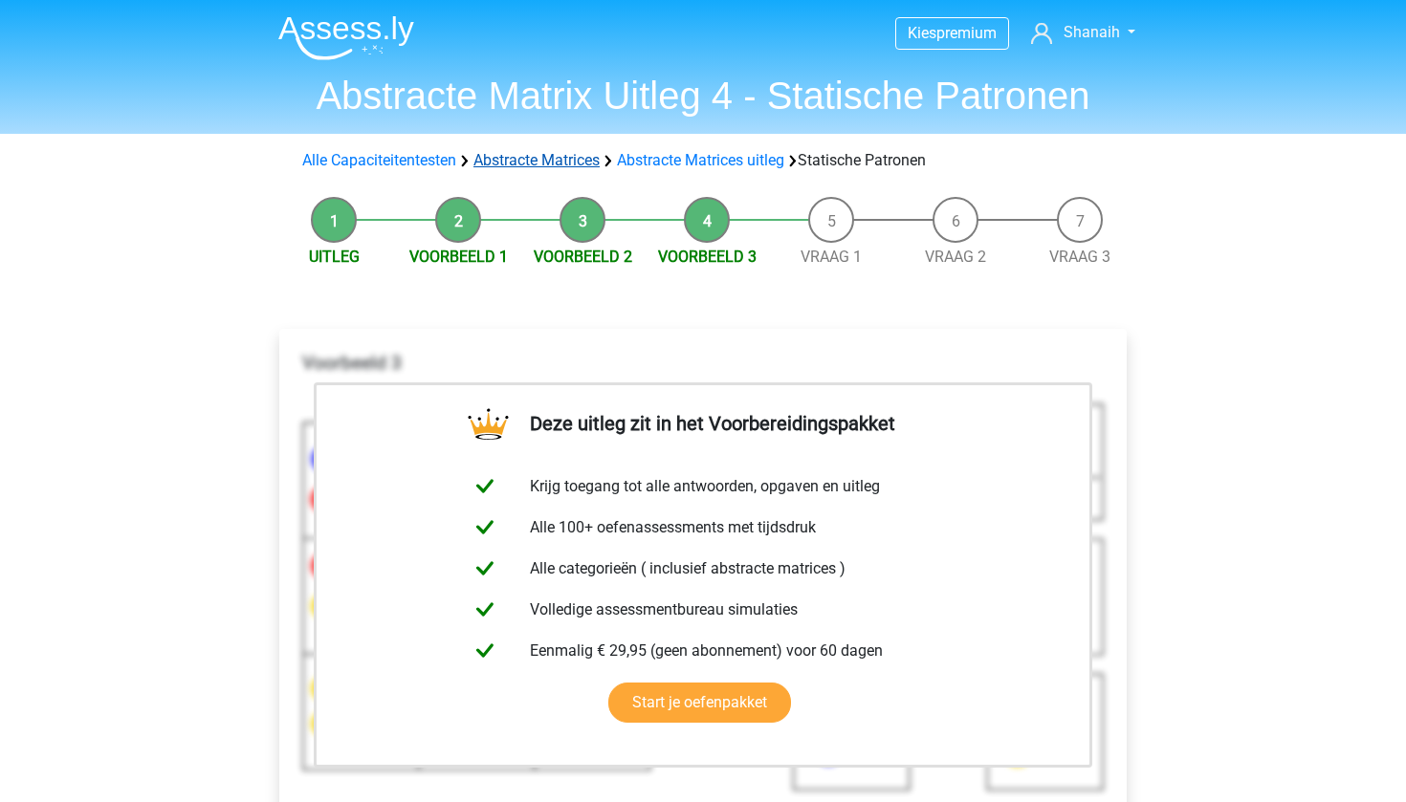
click at [546, 161] on link "Abstracte Matrices" at bounding box center [536, 160] width 126 height 18
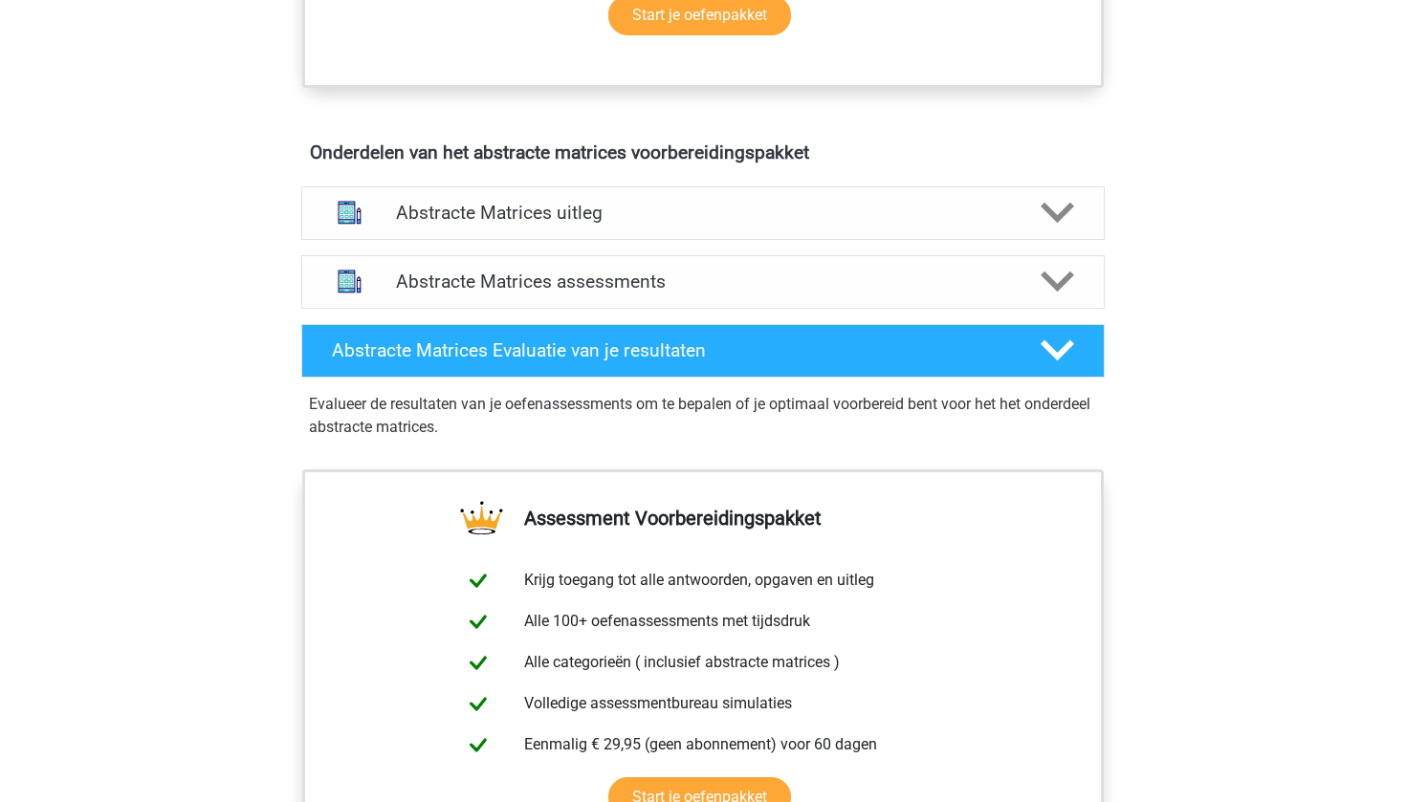
scroll to position [1054, 0]
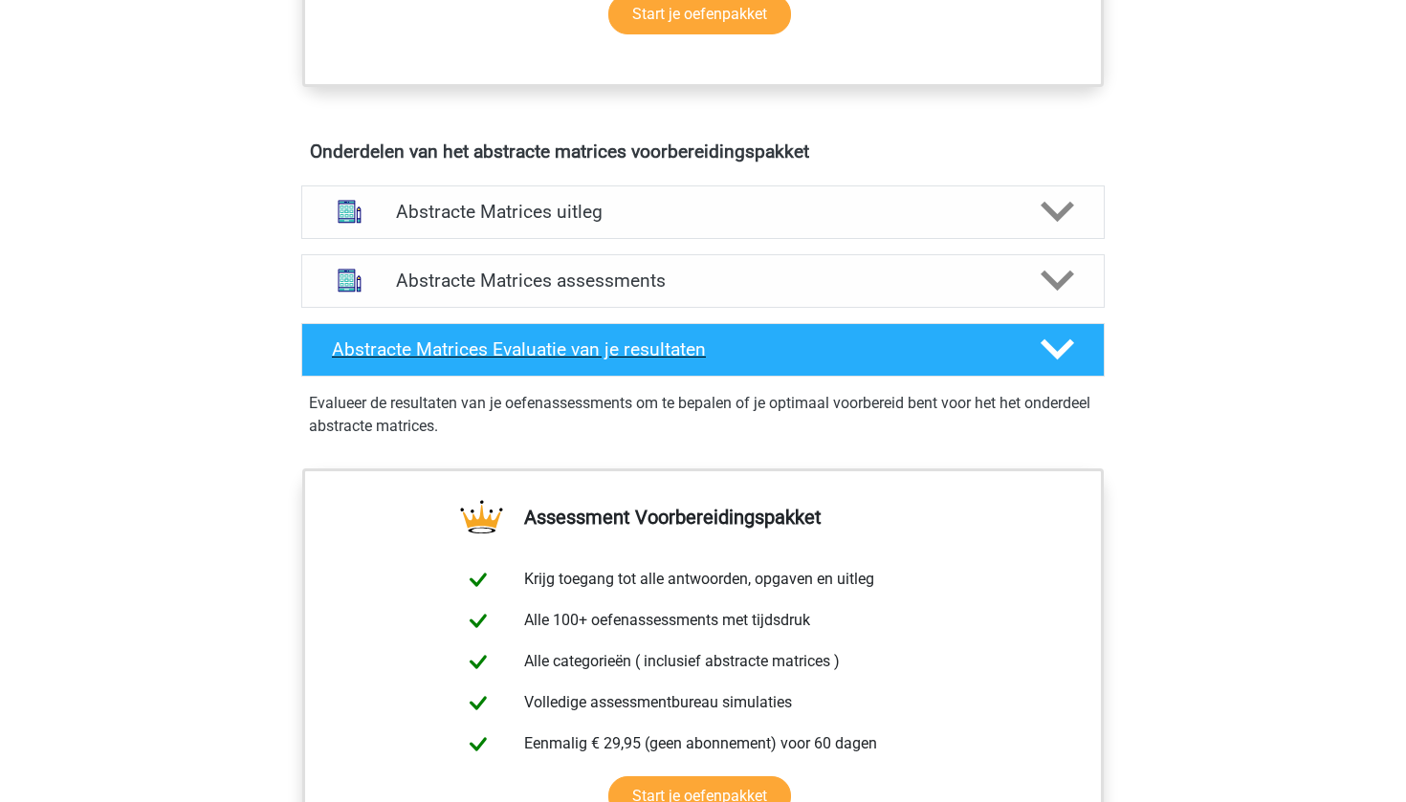
click at [580, 366] on div "Abstracte Matrices Evaluatie van je resultaten" at bounding box center [702, 350] width 803 height 54
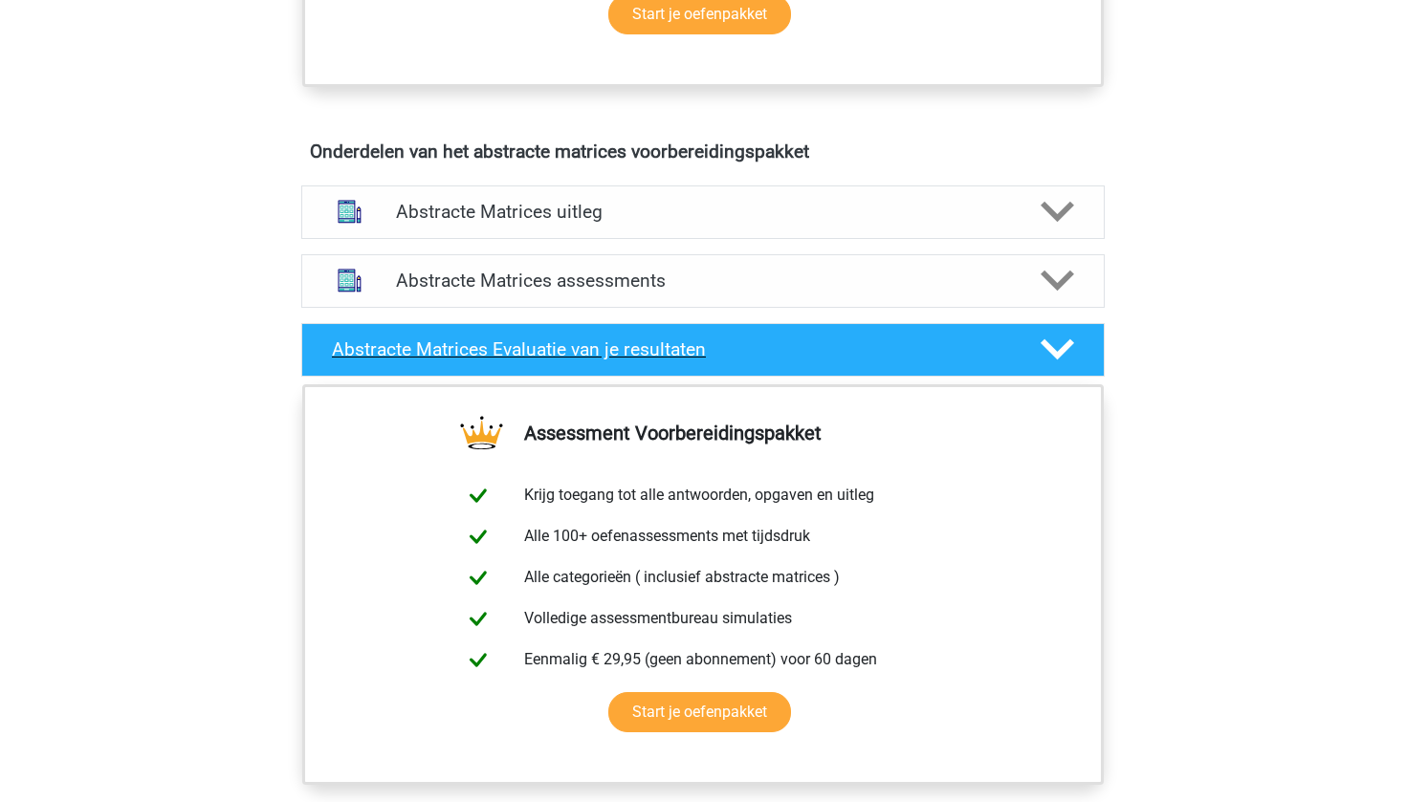
click at [1068, 344] on polygon at bounding box center [1057, 350] width 33 height 21
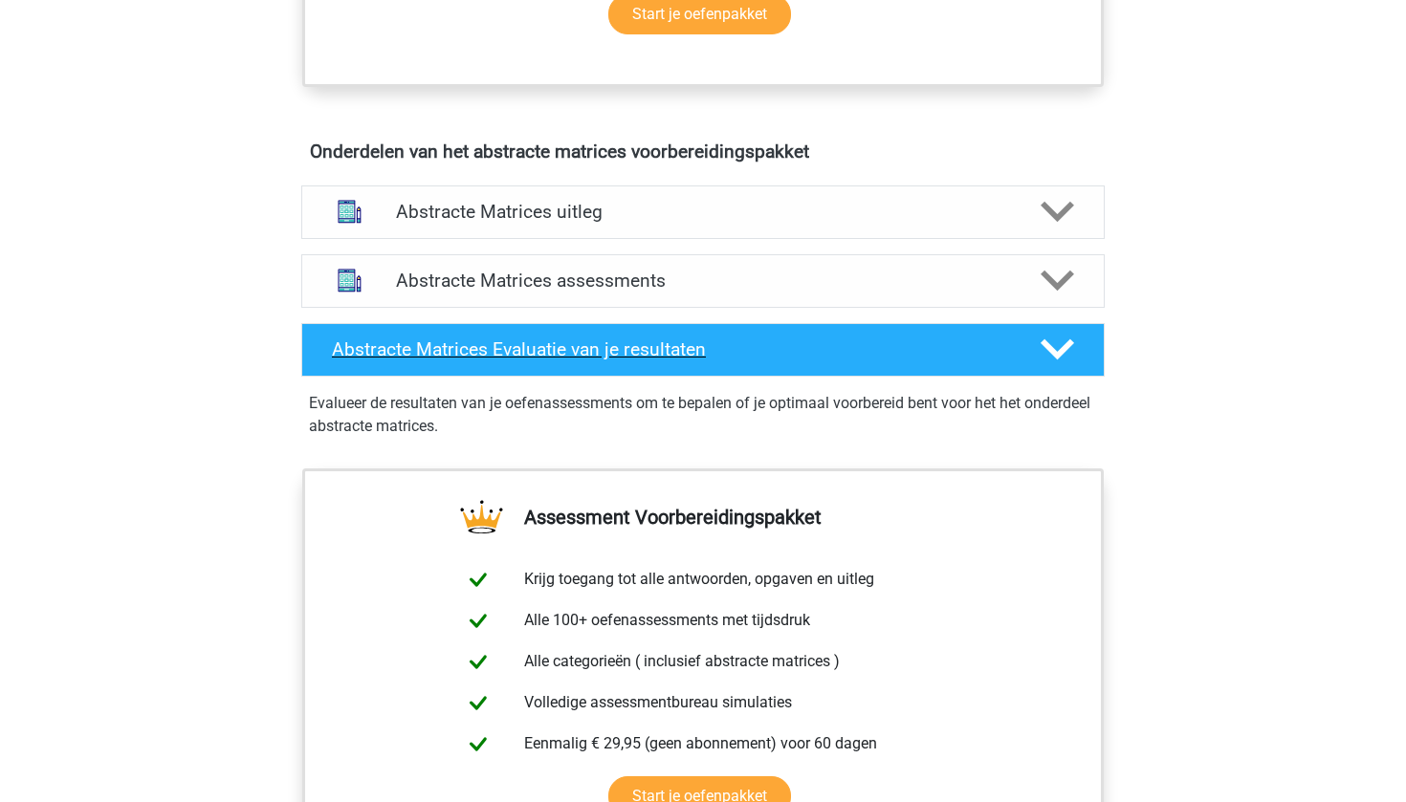
click at [1068, 344] on polygon at bounding box center [1057, 350] width 33 height 21
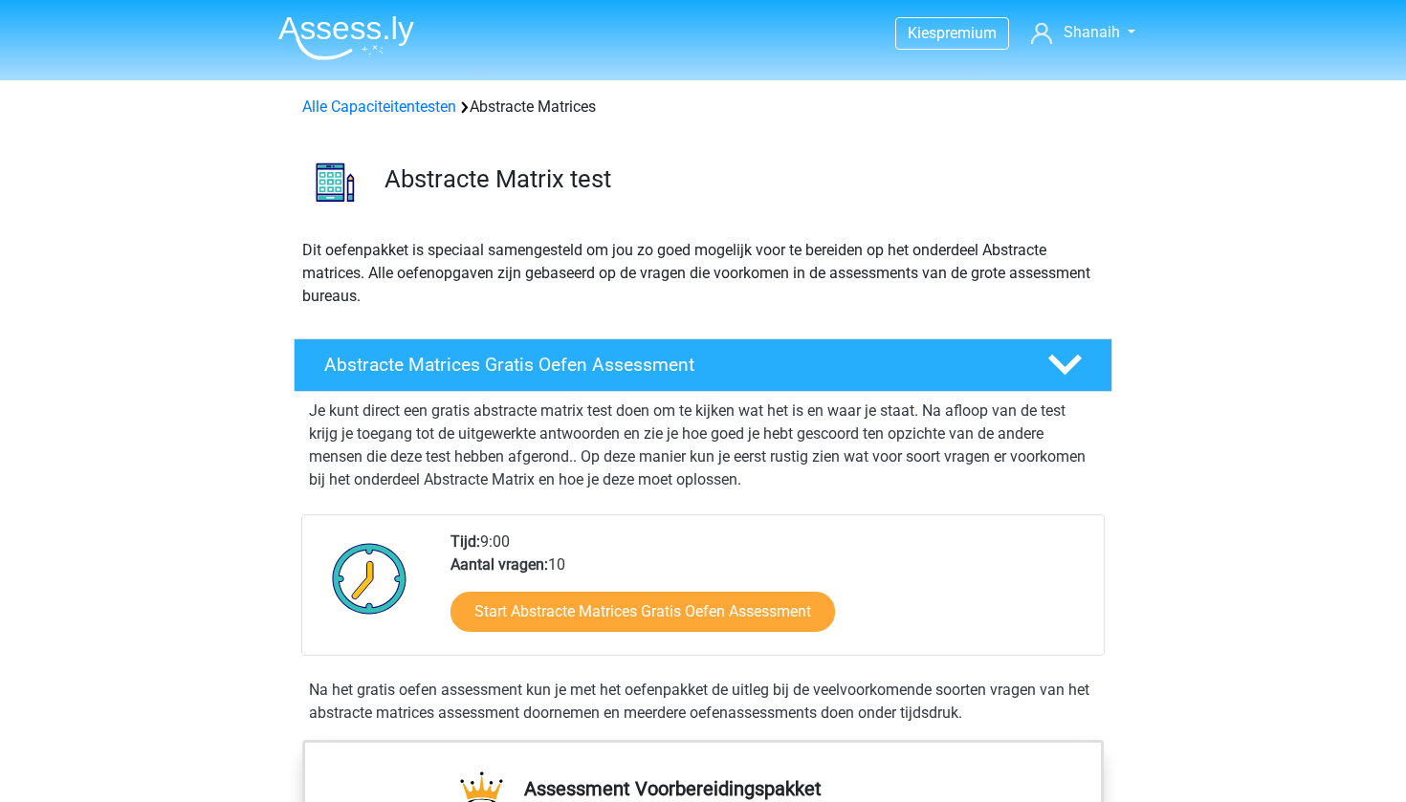
scroll to position [0, 0]
click at [427, 104] on link "Alle Capaciteitentesten" at bounding box center [379, 107] width 154 height 18
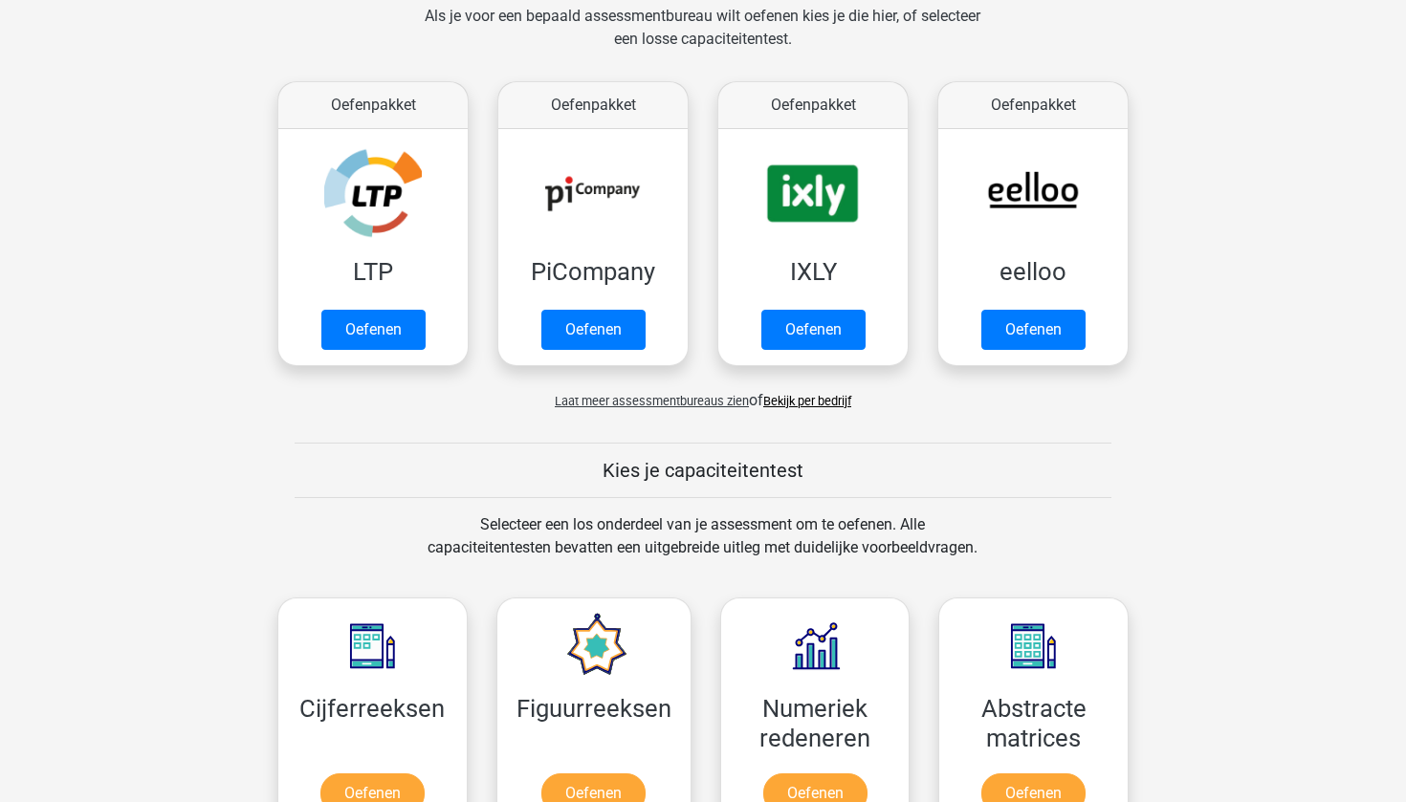
scroll to position [258, 0]
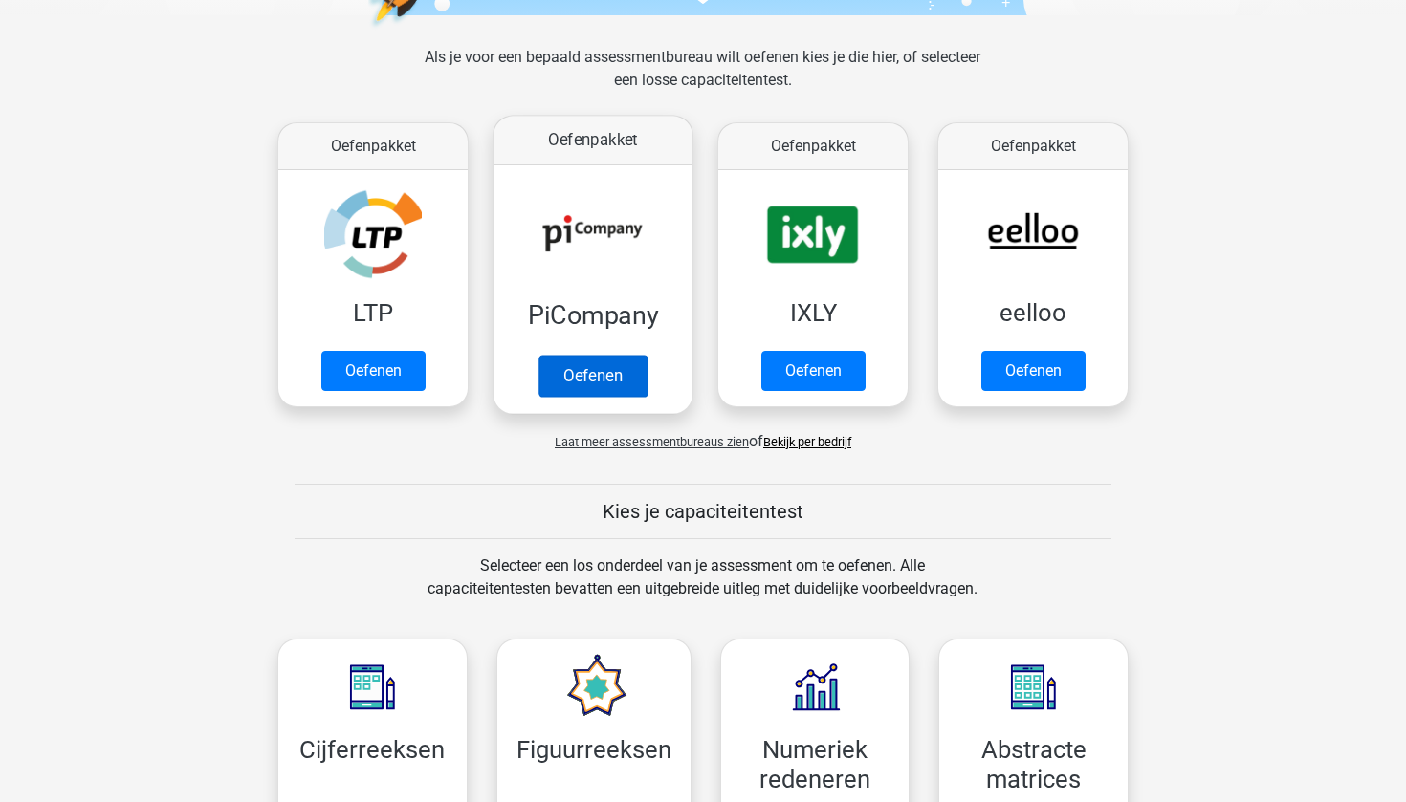
click at [583, 397] on link "Oefenen" at bounding box center [592, 376] width 109 height 42
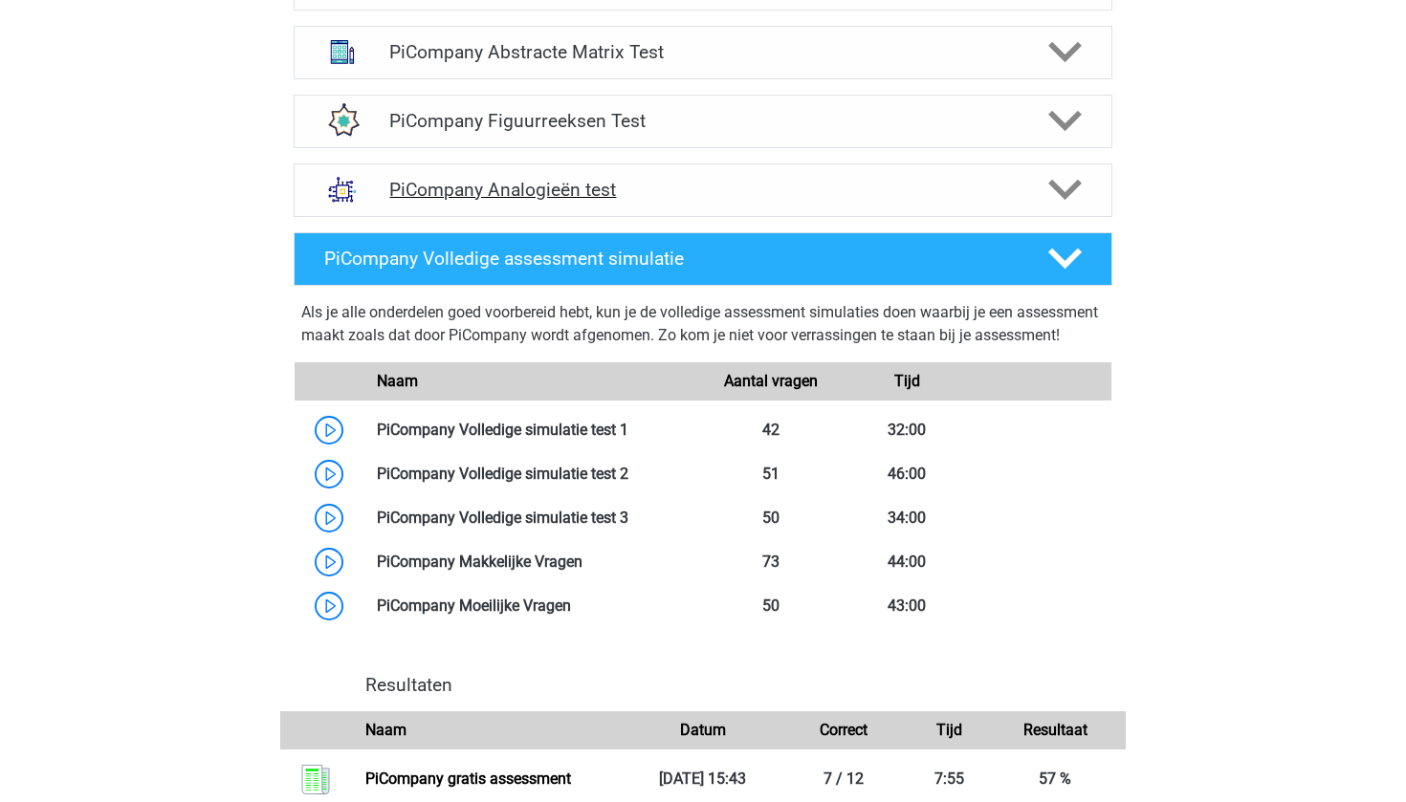
scroll to position [1369, 0]
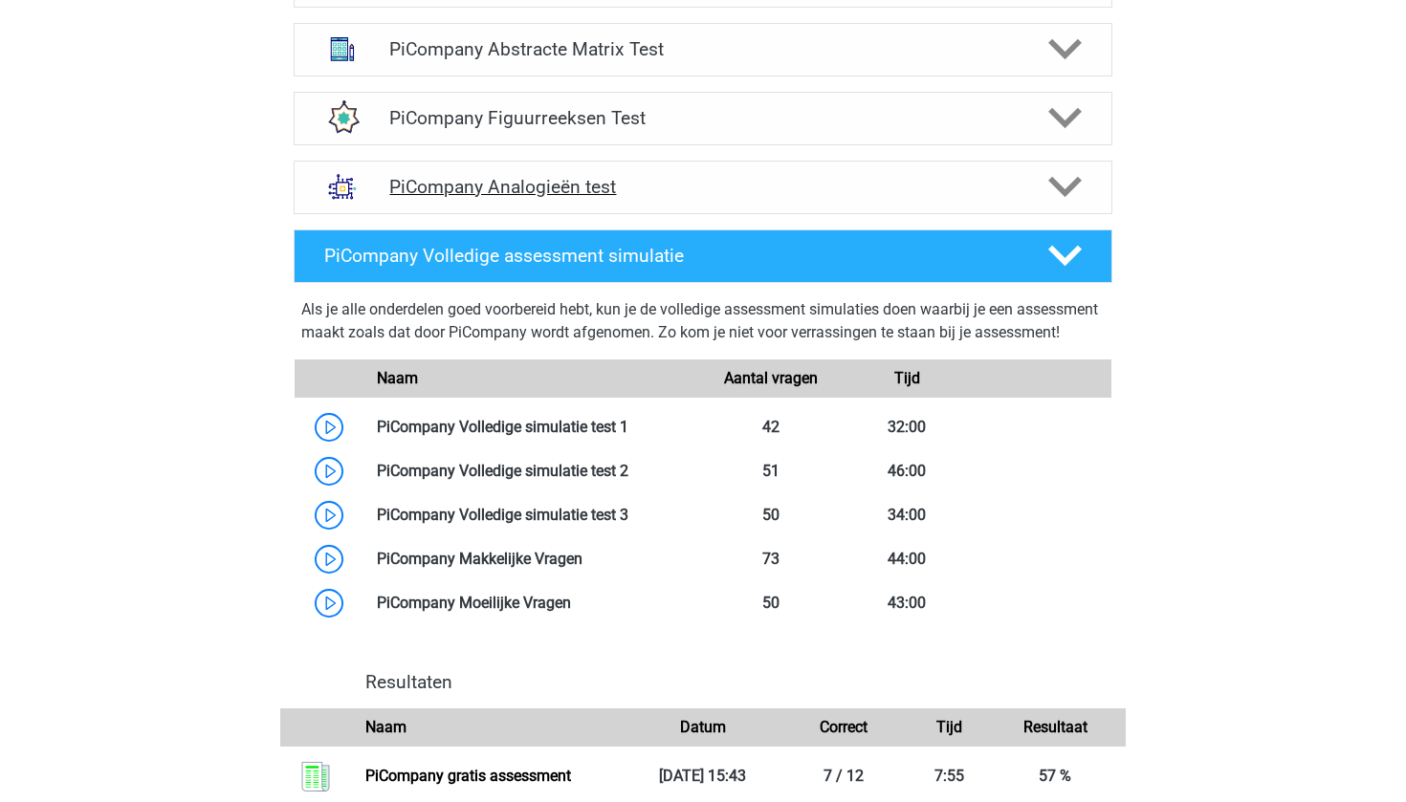
click at [663, 198] on h4 "PiCompany Analogieën test" at bounding box center [702, 187] width 626 height 22
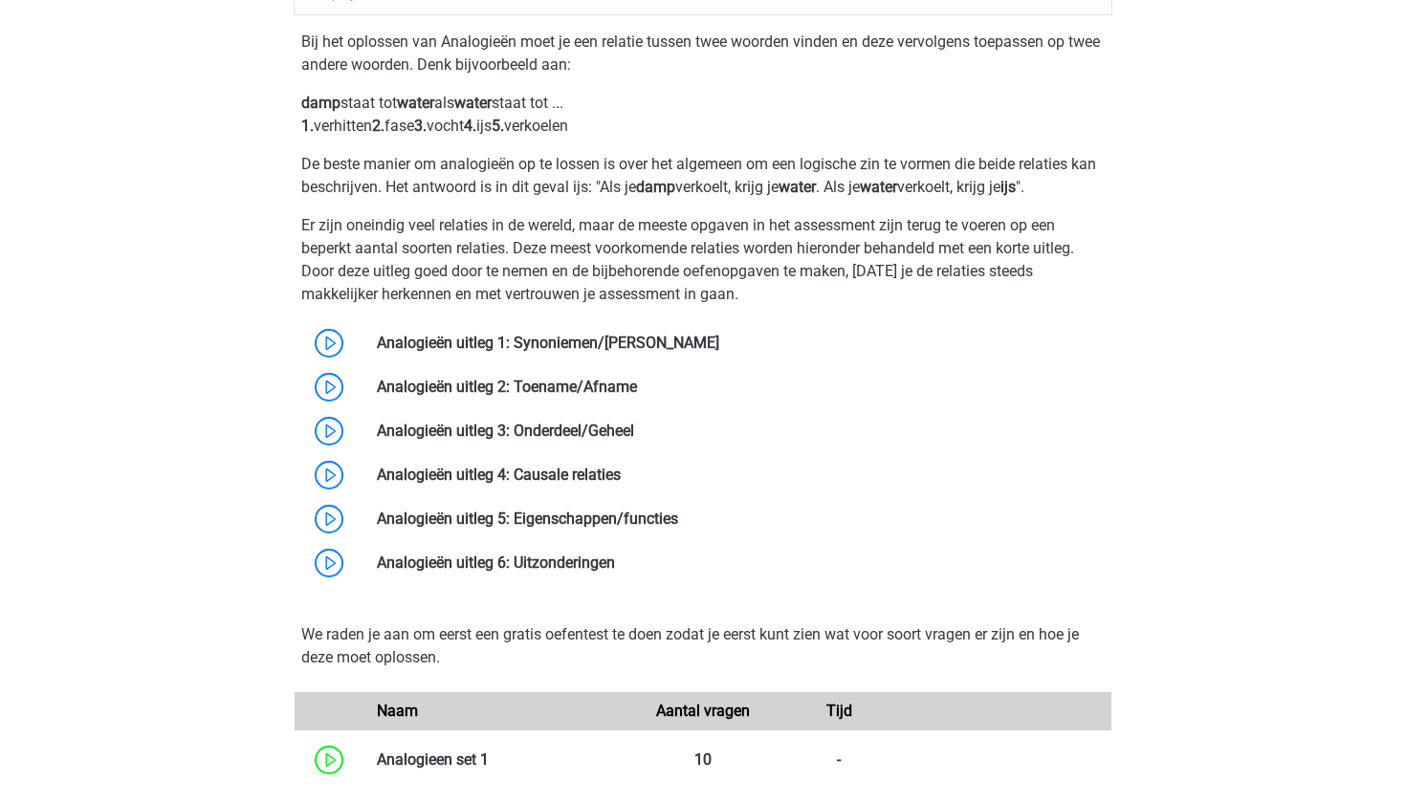
scroll to position [1568, 0]
click at [719, 351] on link at bounding box center [719, 342] width 0 height 18
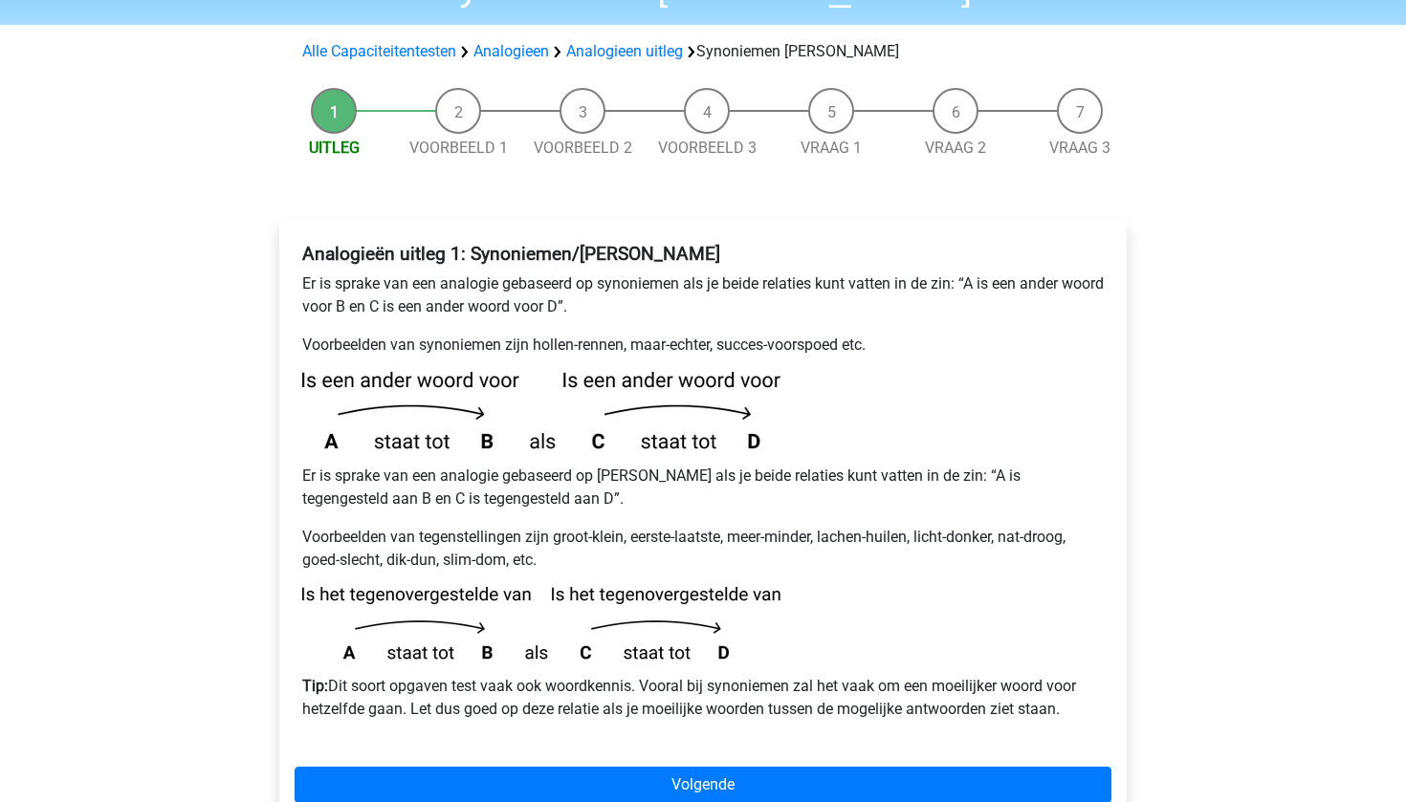
scroll to position [209, 0]
